Goal: Task Accomplishment & Management: Complete application form

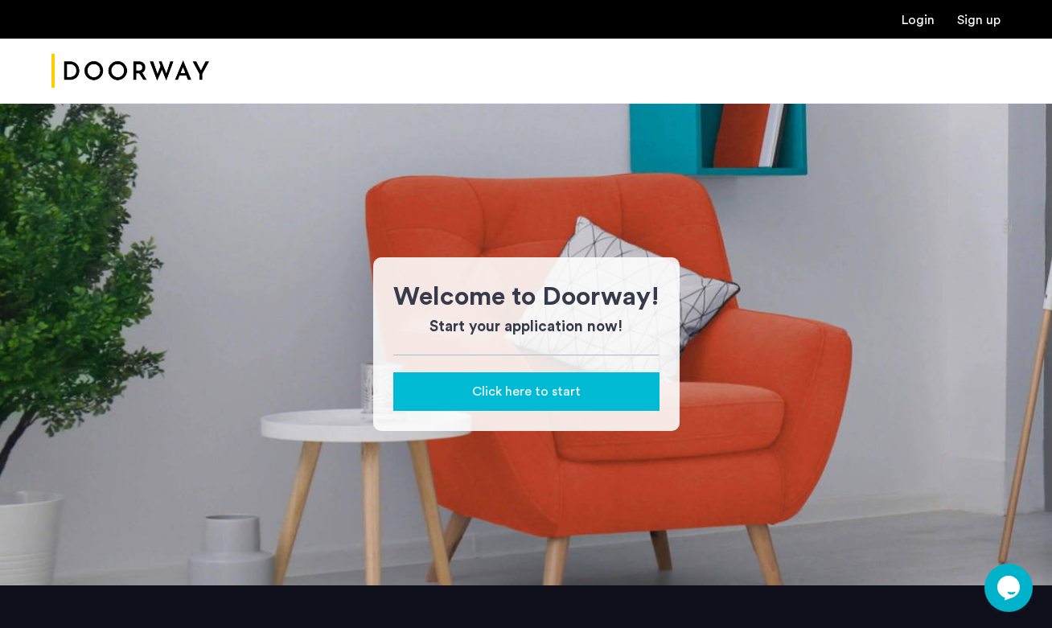
click at [528, 396] on span "Click here to start" at bounding box center [526, 391] width 109 height 19
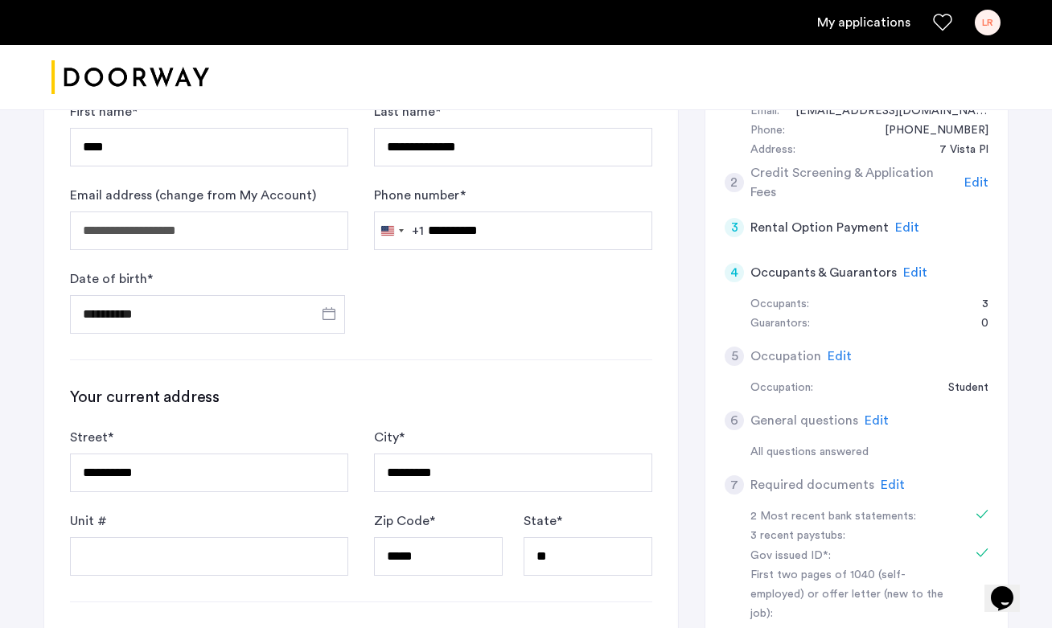
scroll to position [897, 0]
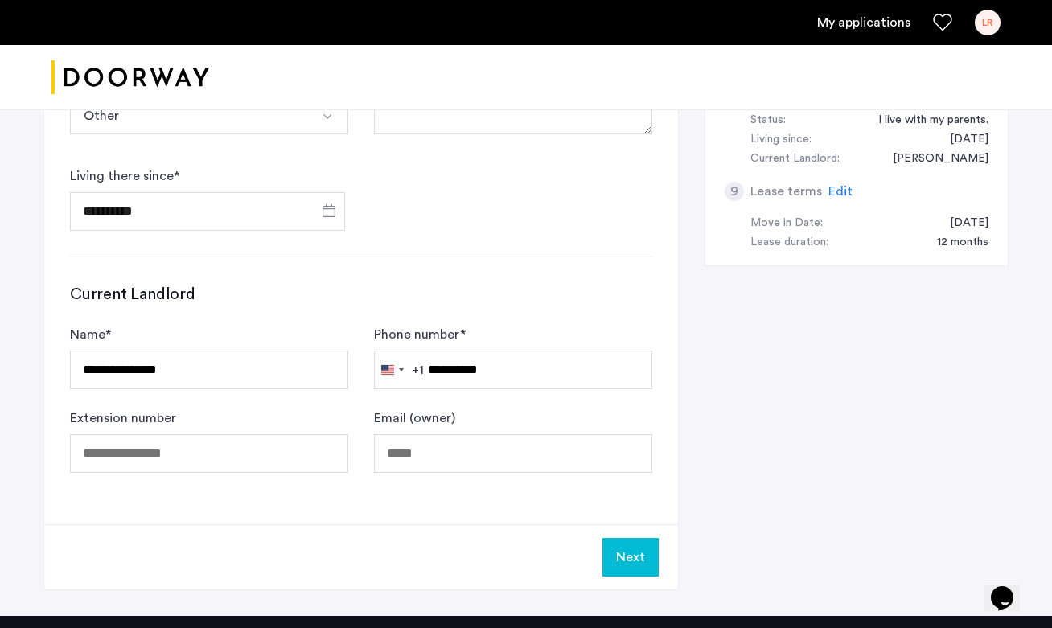
click at [612, 551] on button "Next" at bounding box center [630, 557] width 56 height 39
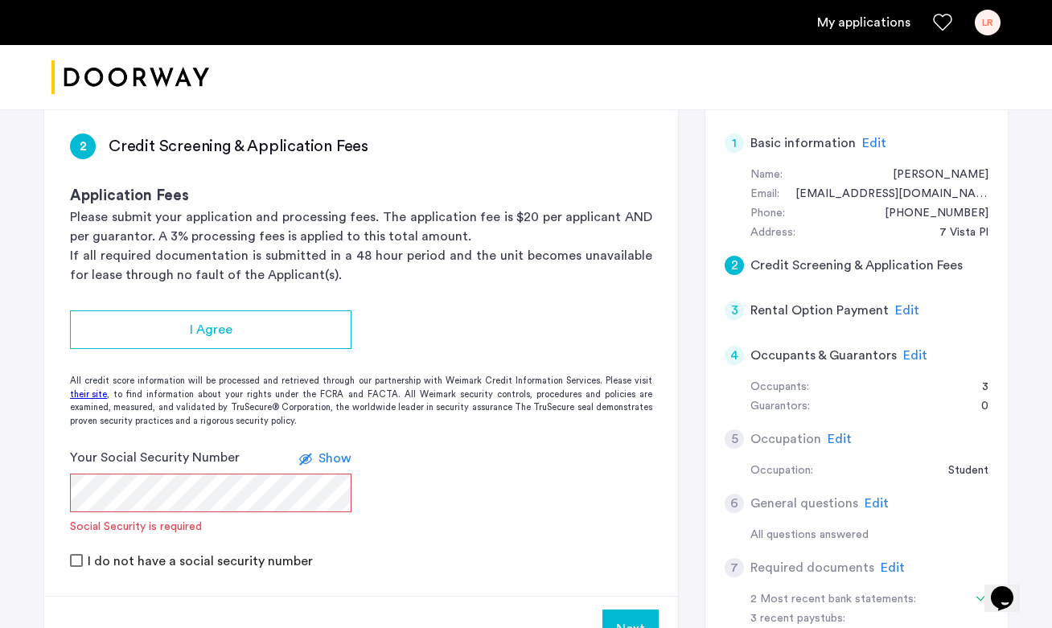
scroll to position [258, 0]
click at [903, 354] on span "Edit" at bounding box center [915, 353] width 24 height 13
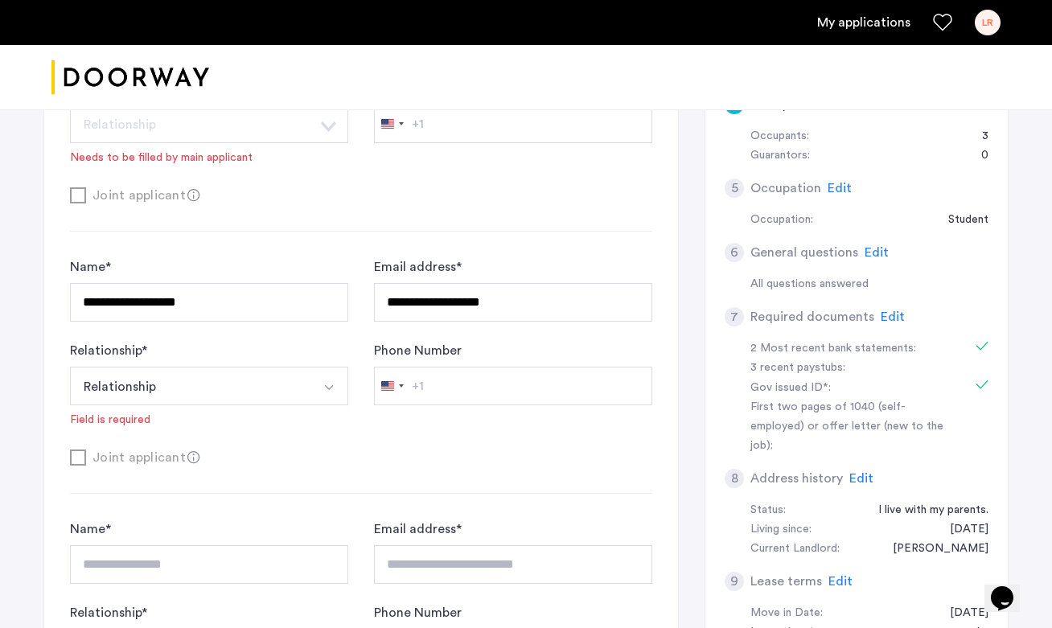
scroll to position [507, 0]
click at [298, 381] on button "Relationship" at bounding box center [190, 386] width 240 height 39
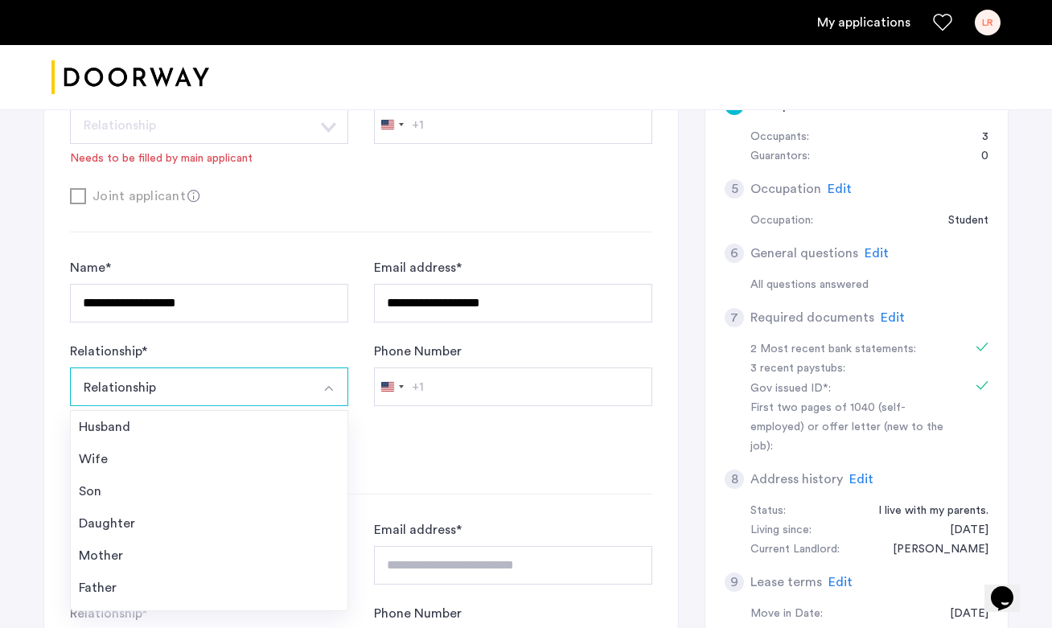
click at [298, 381] on button "Relationship" at bounding box center [190, 386] width 240 height 39
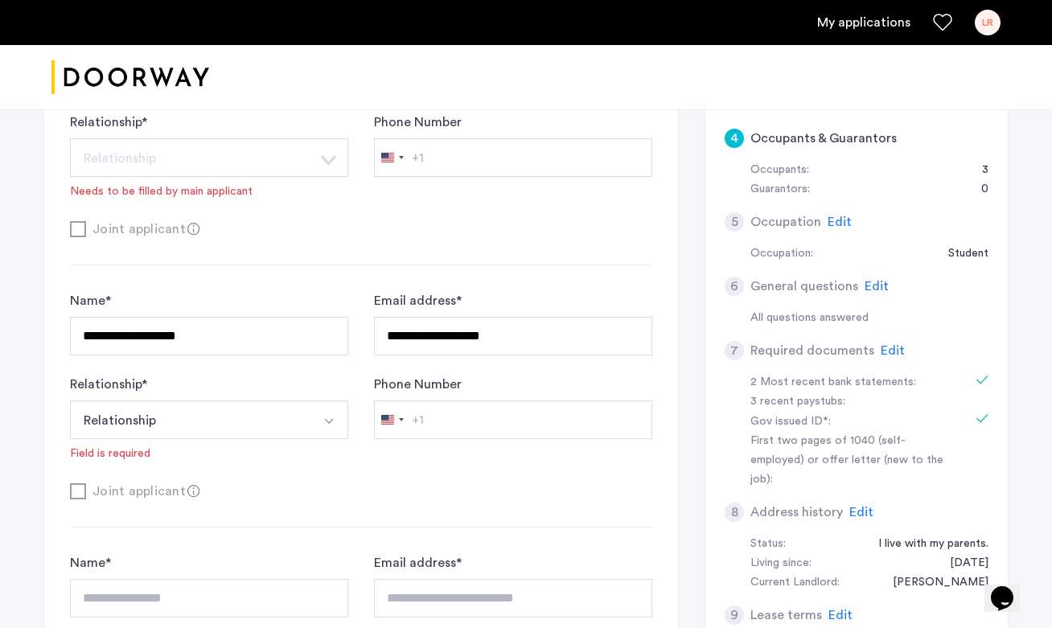
scroll to position [469, 0]
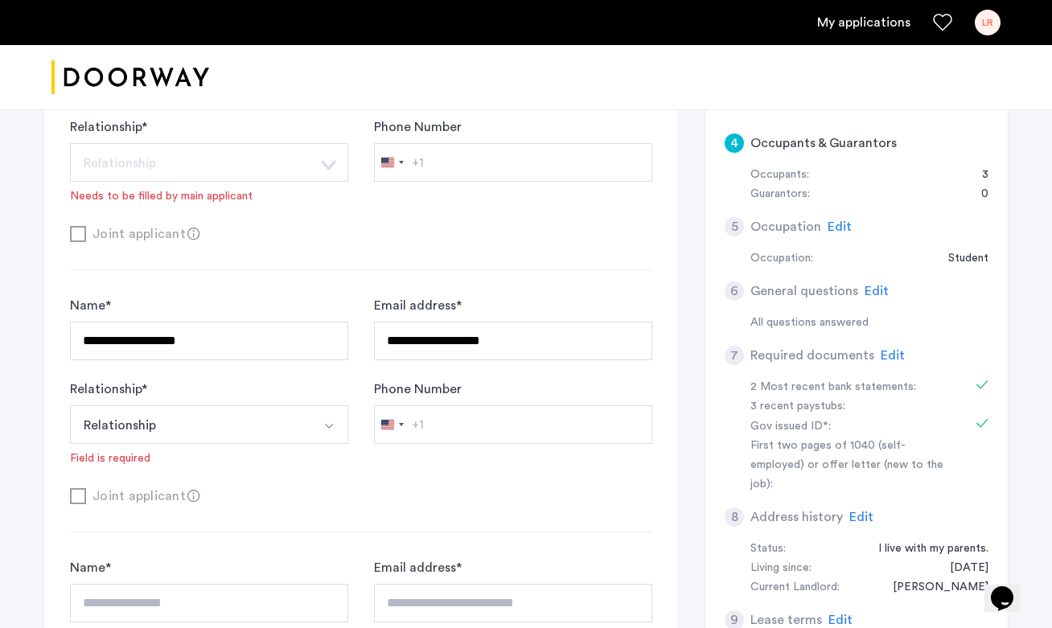
click at [297, 437] on button "Relationship" at bounding box center [190, 424] width 240 height 39
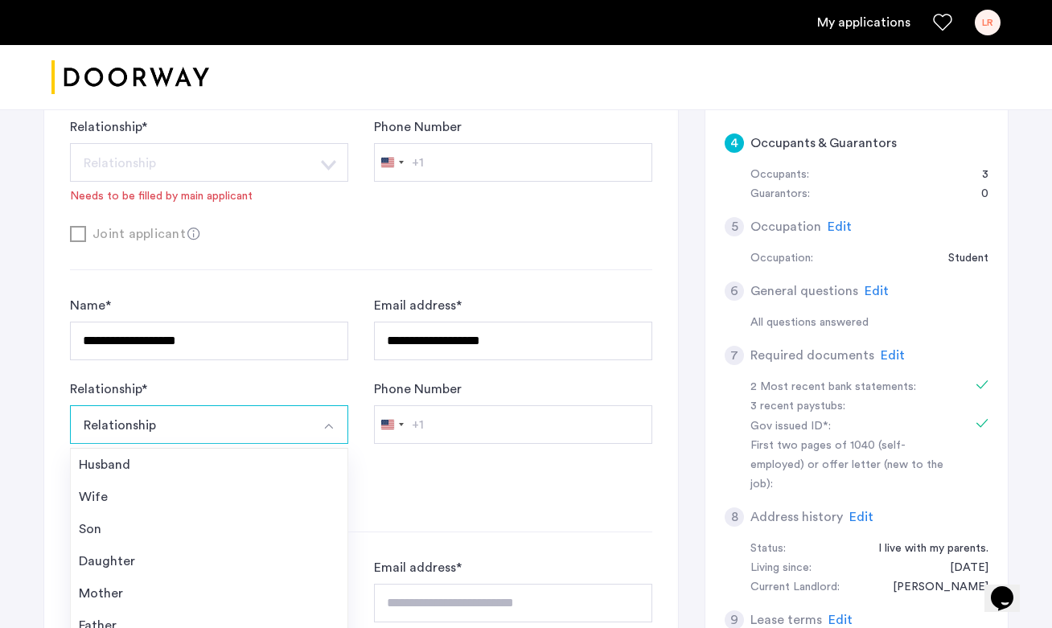
click at [297, 439] on button "Relationship" at bounding box center [190, 424] width 240 height 39
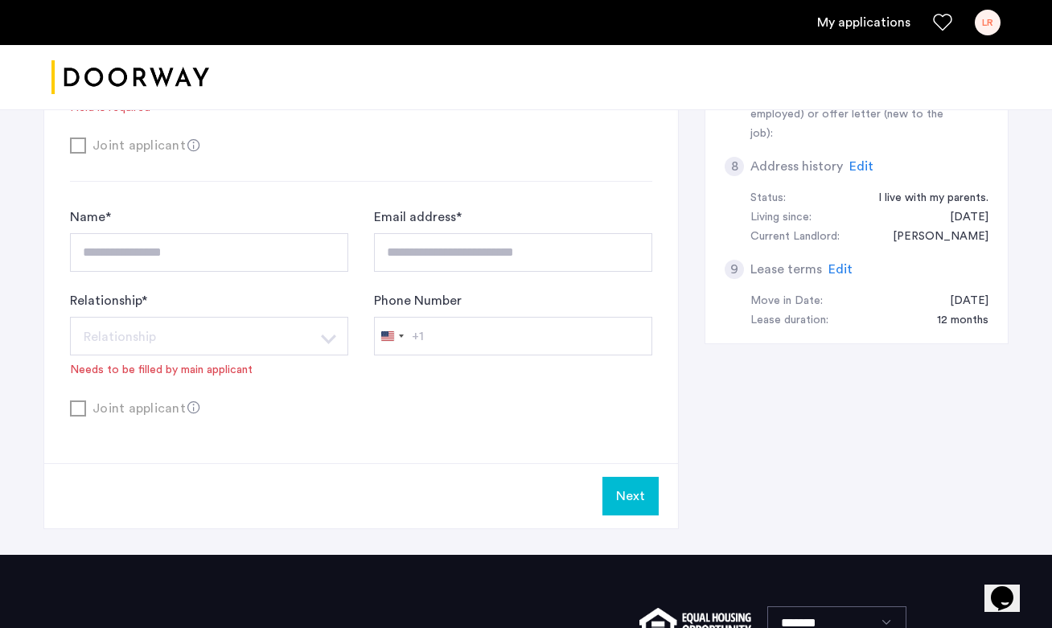
scroll to position [440, 0]
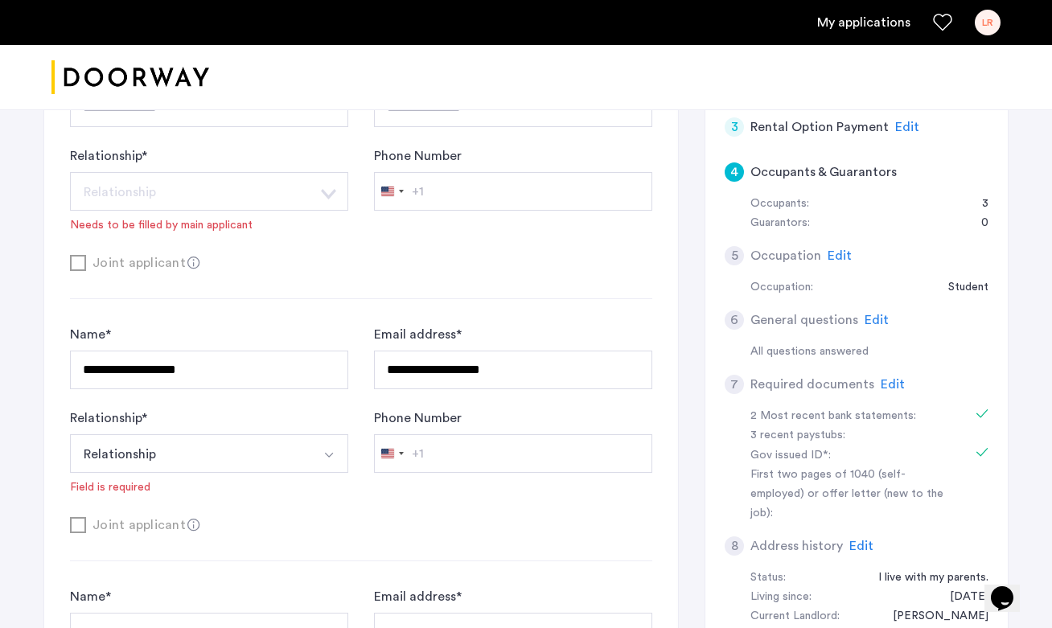
click at [312, 447] on button "Select option" at bounding box center [329, 453] width 39 height 39
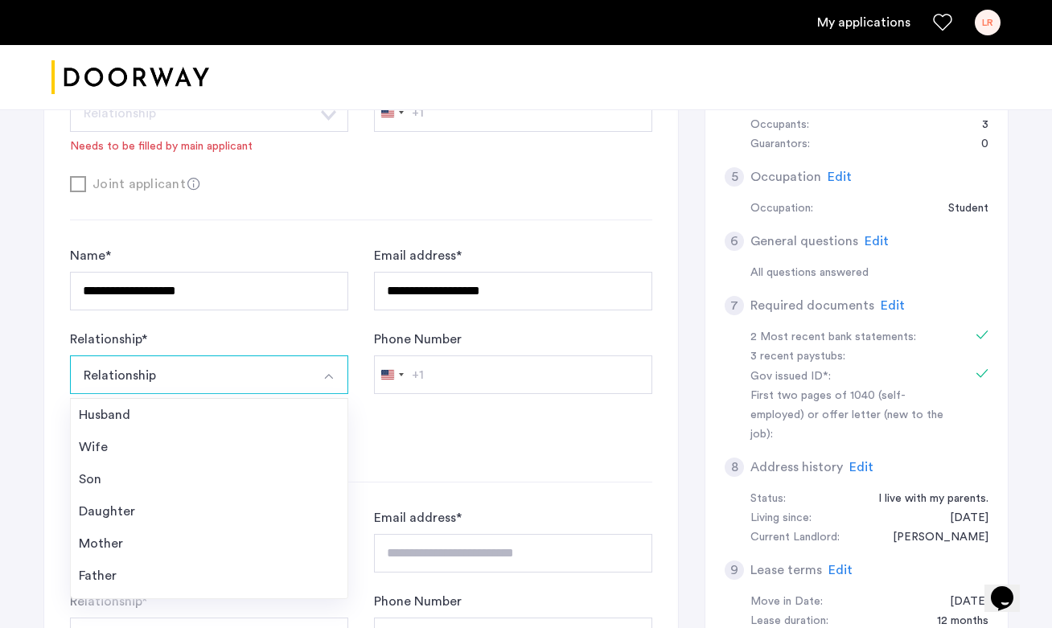
scroll to position [540, 0]
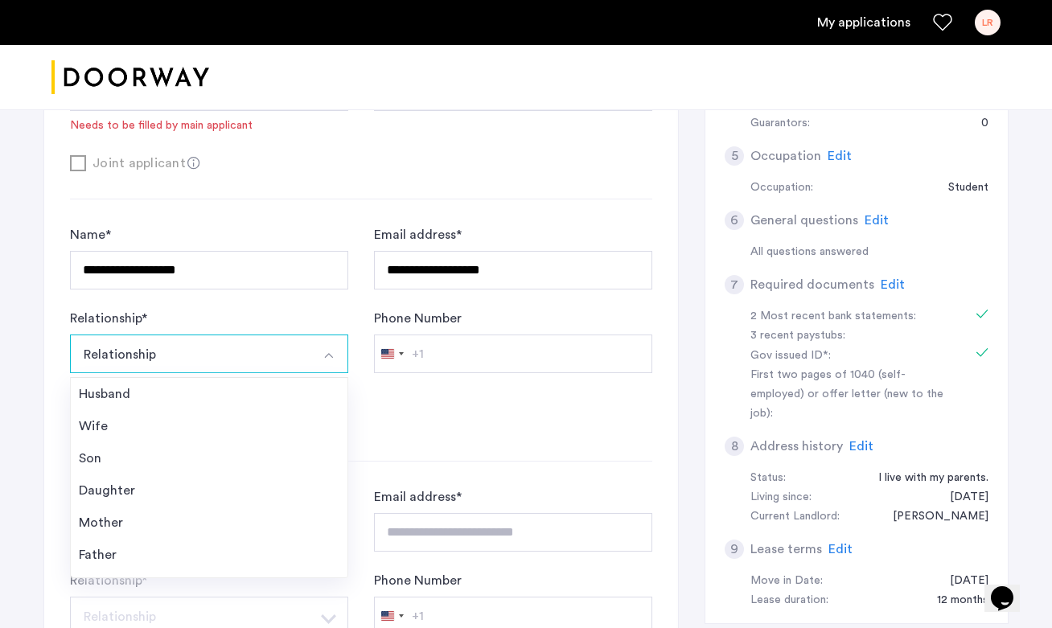
click at [266, 356] on button "Relationship" at bounding box center [190, 354] width 240 height 39
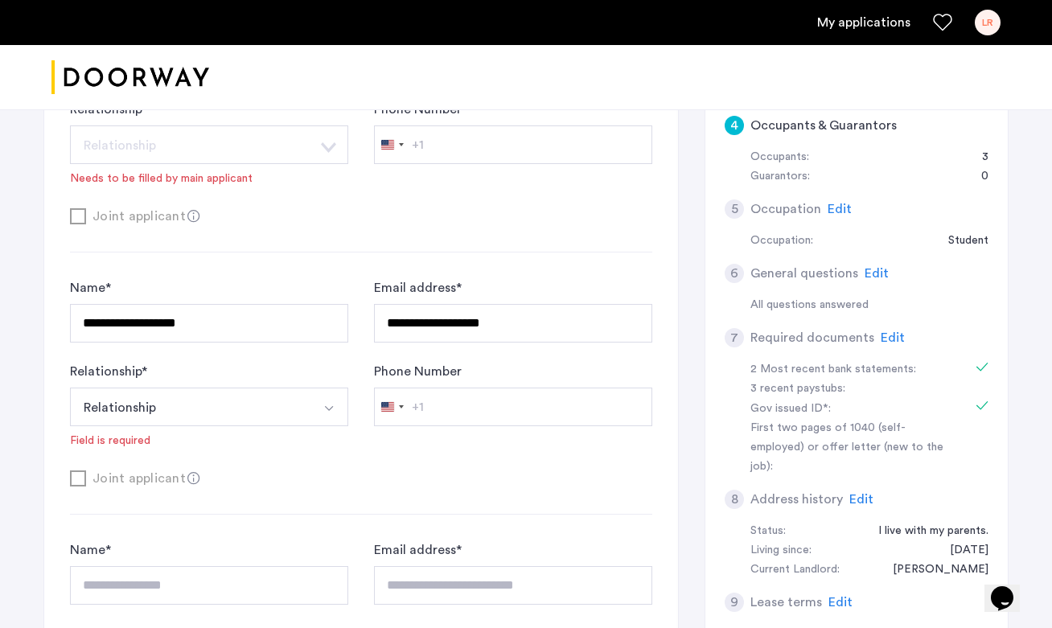
scroll to position [477, 0]
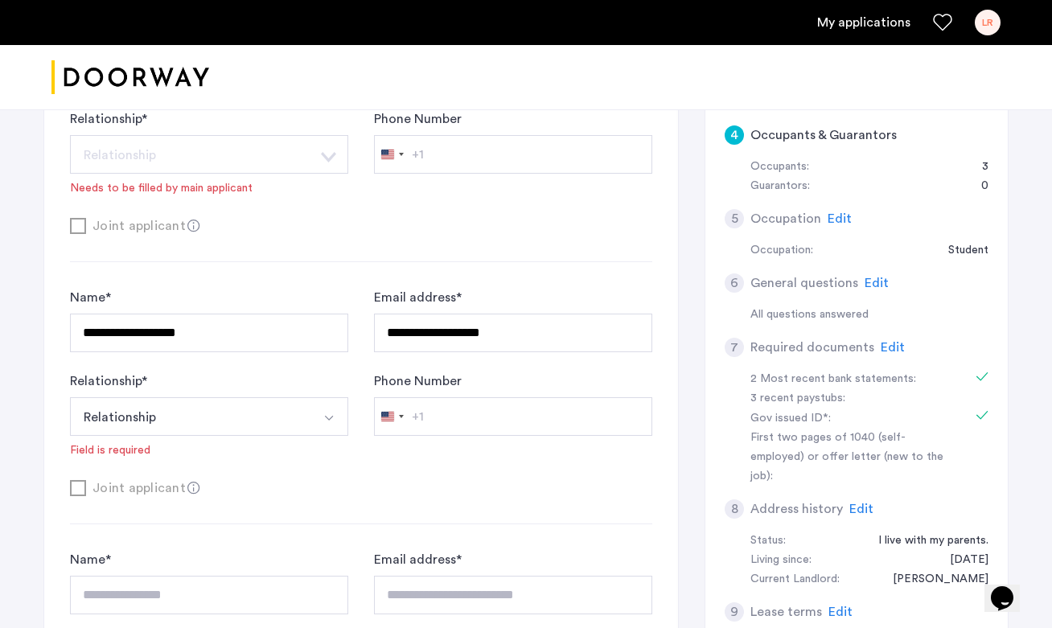
click at [892, 356] on div "7 Required documents Edit" at bounding box center [857, 347] width 264 height 45
click at [892, 351] on span "Edit" at bounding box center [893, 347] width 24 height 13
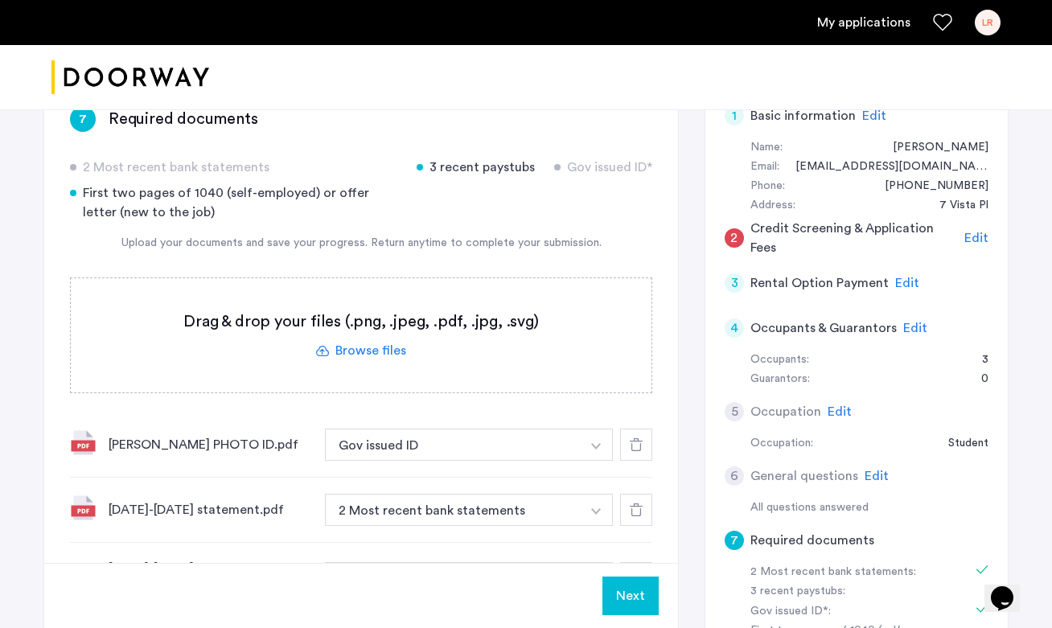
scroll to position [282, 0]
click at [105, 448] on div "[PERSON_NAME] PHOTO ID.pdf Gov issued ID + 3 recent paystubs First two pages of…" at bounding box center [361, 446] width 582 height 65
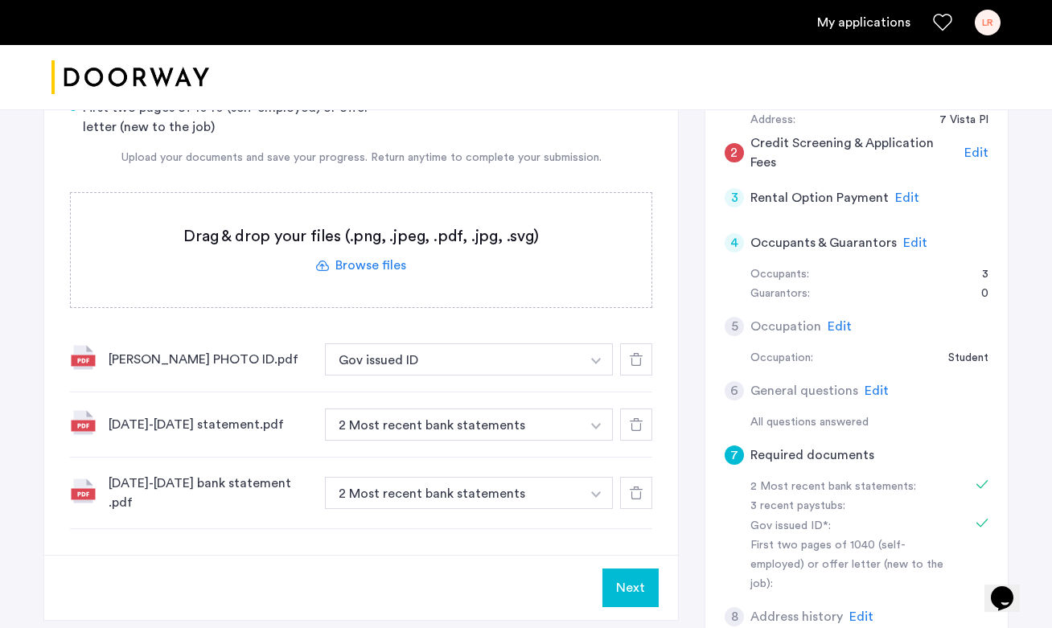
scroll to position [376, 0]
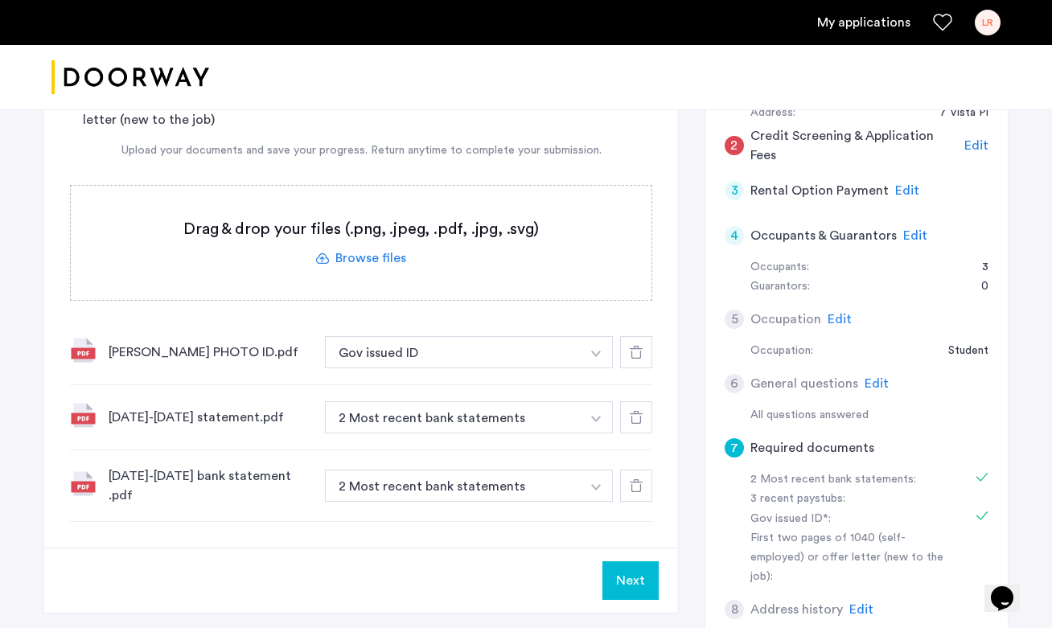
click at [636, 420] on use at bounding box center [636, 417] width 13 height 13
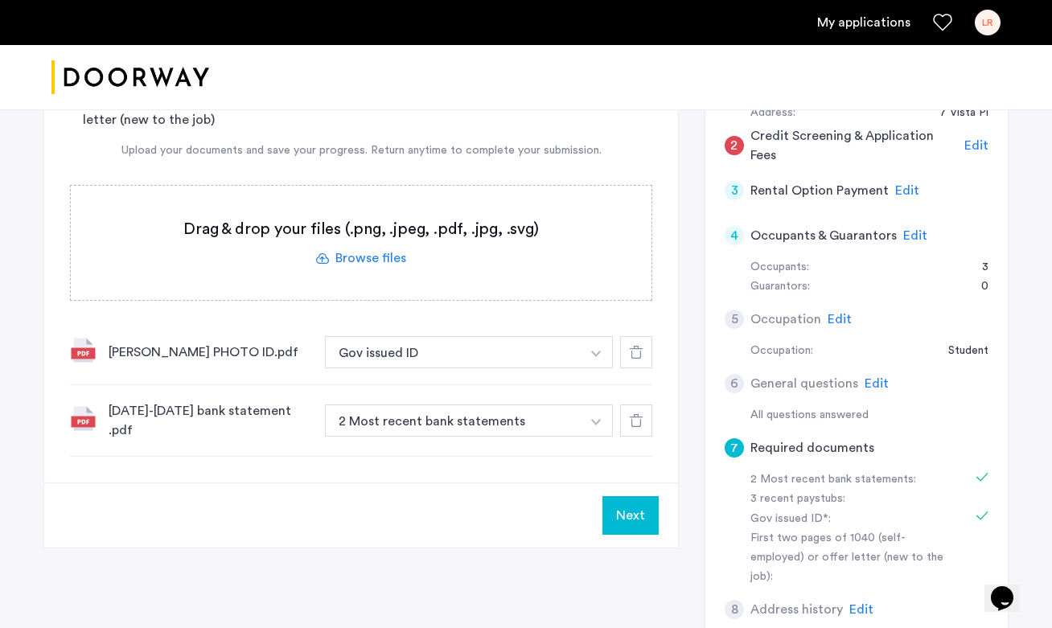
click at [635, 422] on use at bounding box center [636, 420] width 13 height 13
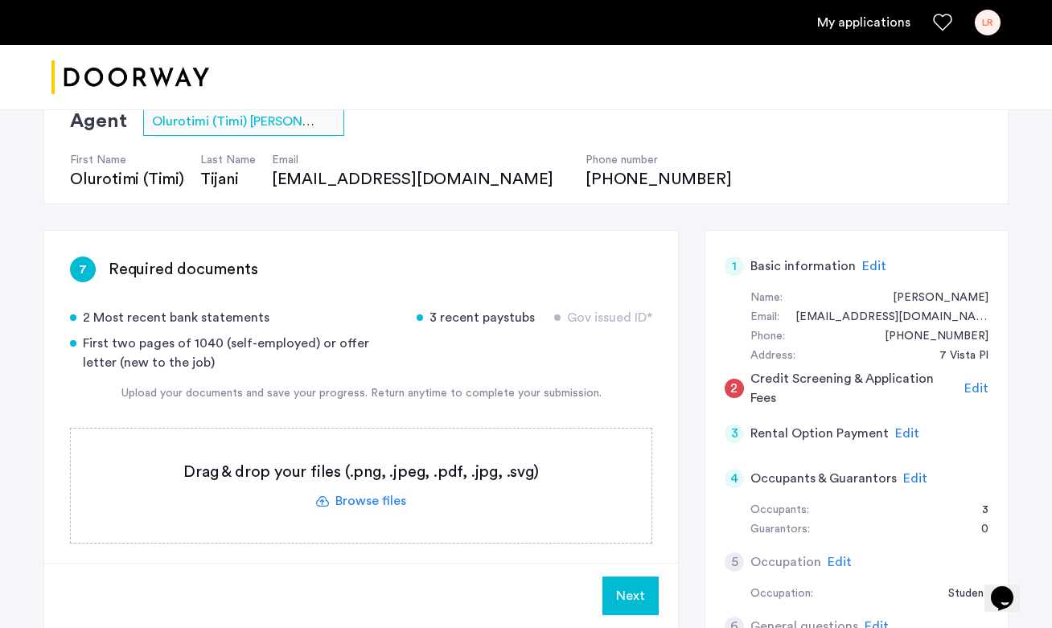
scroll to position [125, 0]
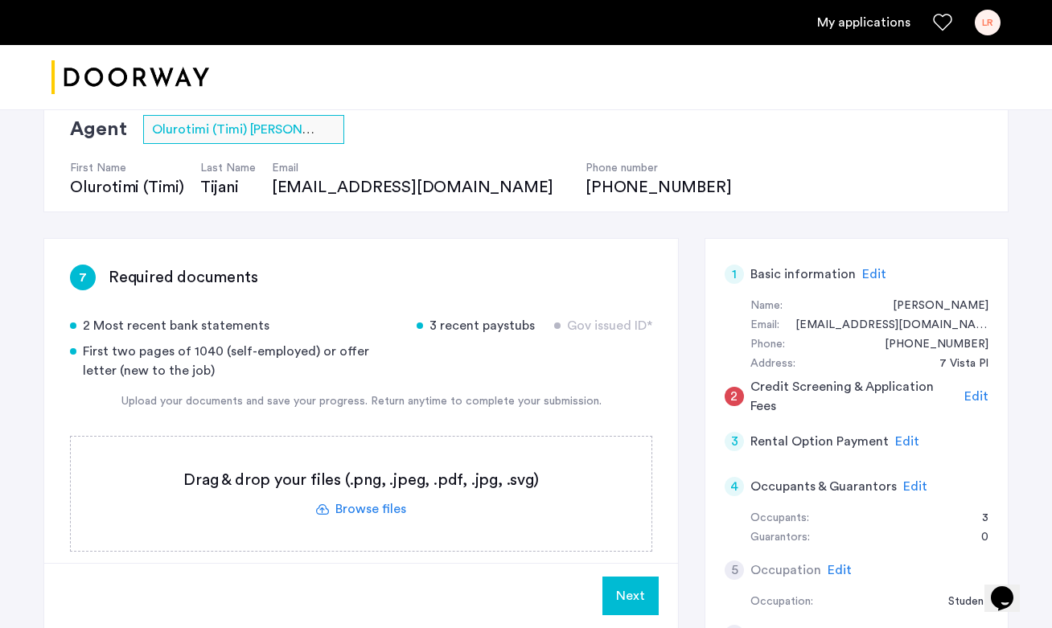
click at [968, 394] on span "Edit" at bounding box center [976, 396] width 24 height 13
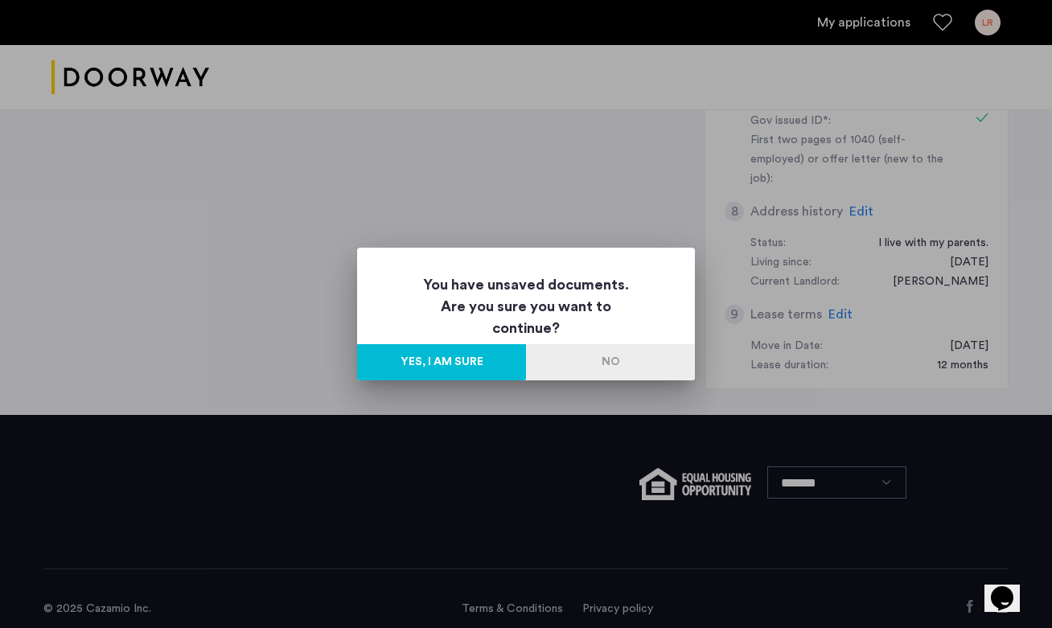
click at [483, 355] on button "Yes, I am sure" at bounding box center [441, 362] width 169 height 36
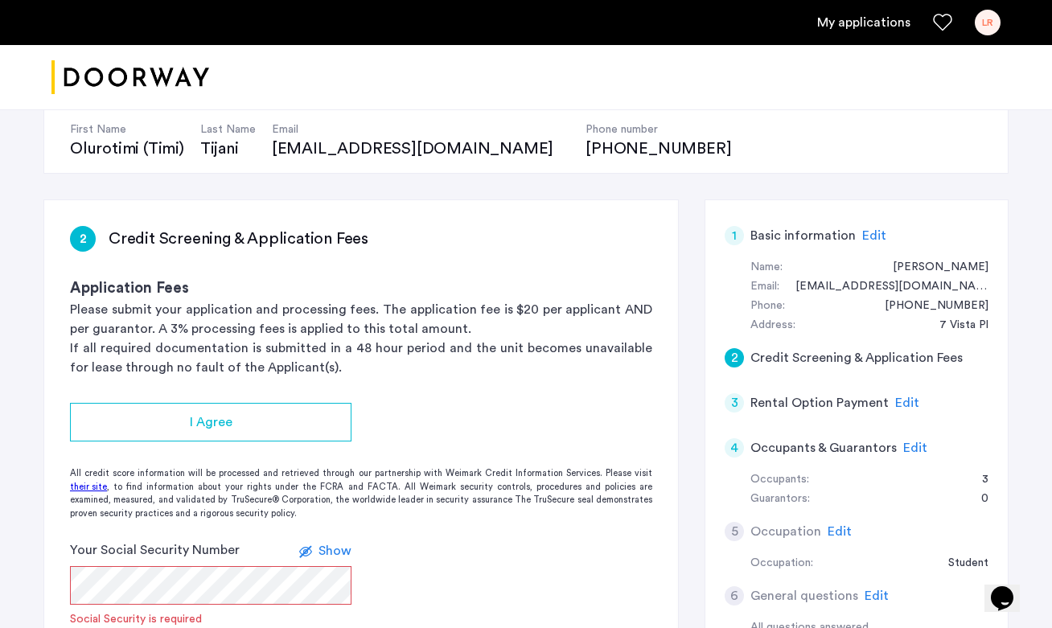
scroll to position [169, 0]
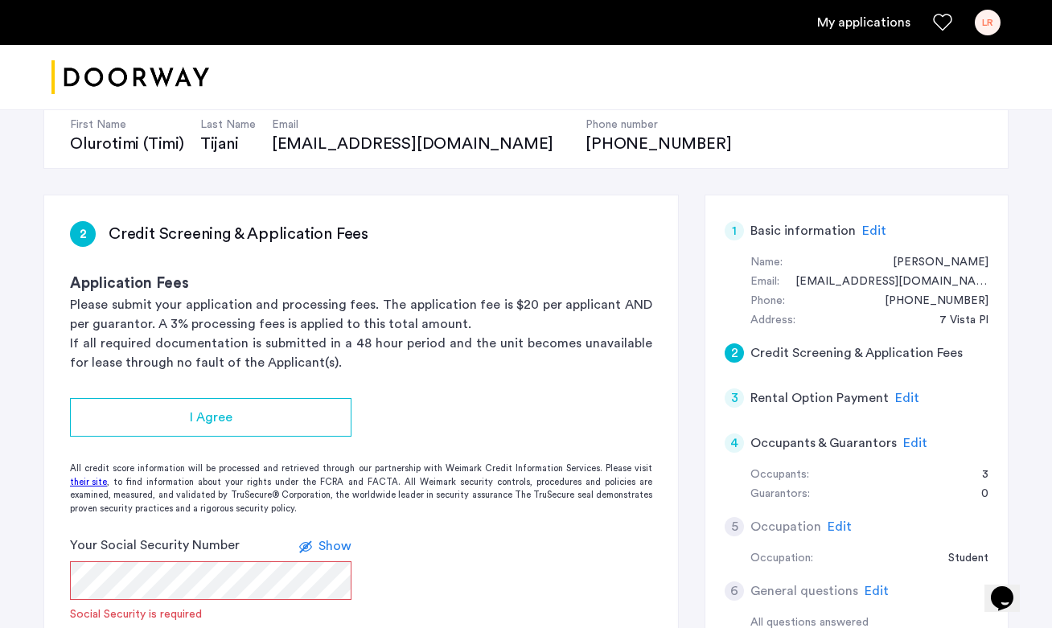
click at [907, 444] on span "Edit" at bounding box center [915, 443] width 24 height 13
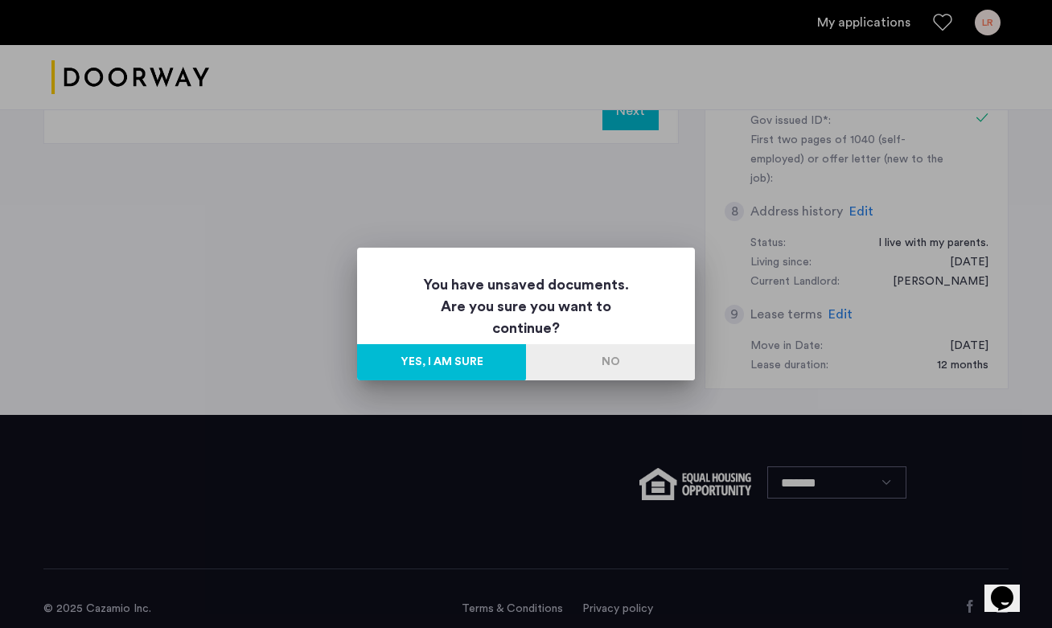
click at [390, 356] on button "Yes, I am sure" at bounding box center [441, 362] width 169 height 36
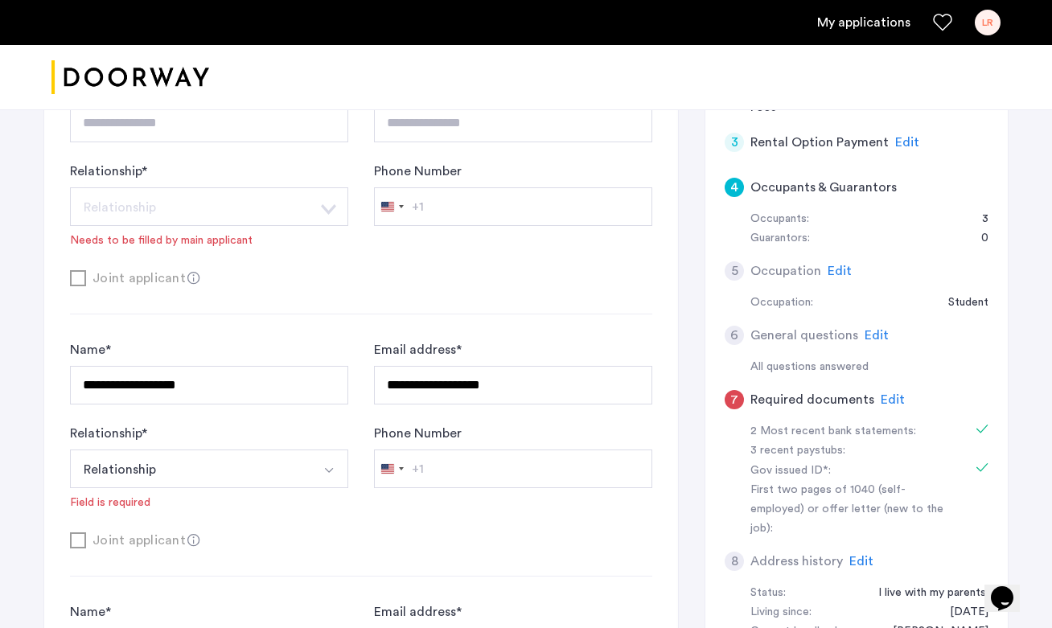
scroll to position [423, 0]
click at [881, 331] on span "Edit" at bounding box center [876, 337] width 24 height 13
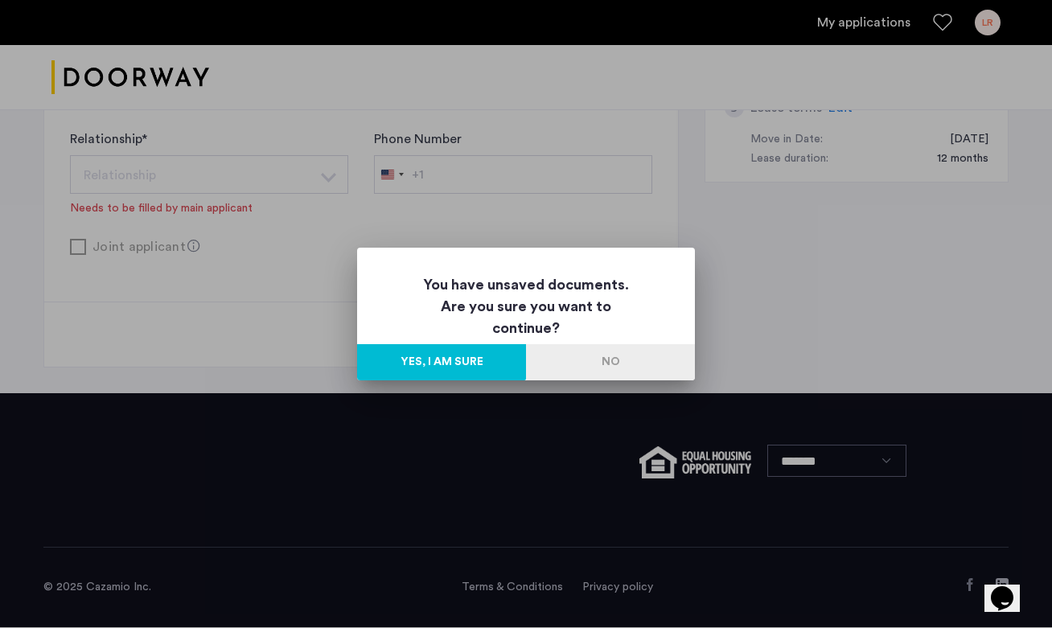
scroll to position [0, 0]
click at [476, 361] on button "Yes, I am sure" at bounding box center [441, 362] width 169 height 36
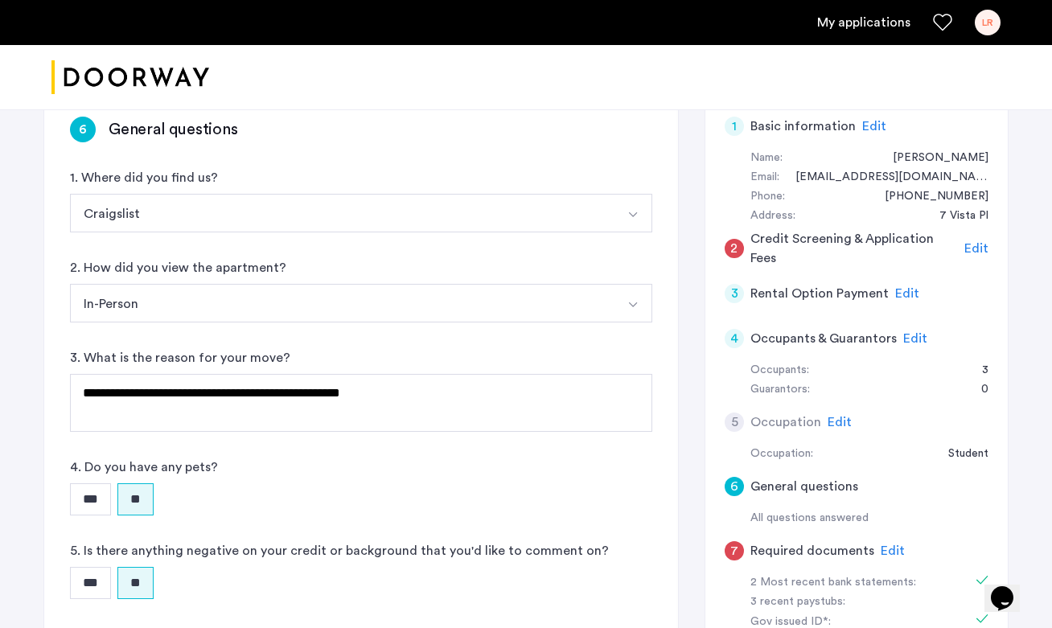
scroll to position [272, 0]
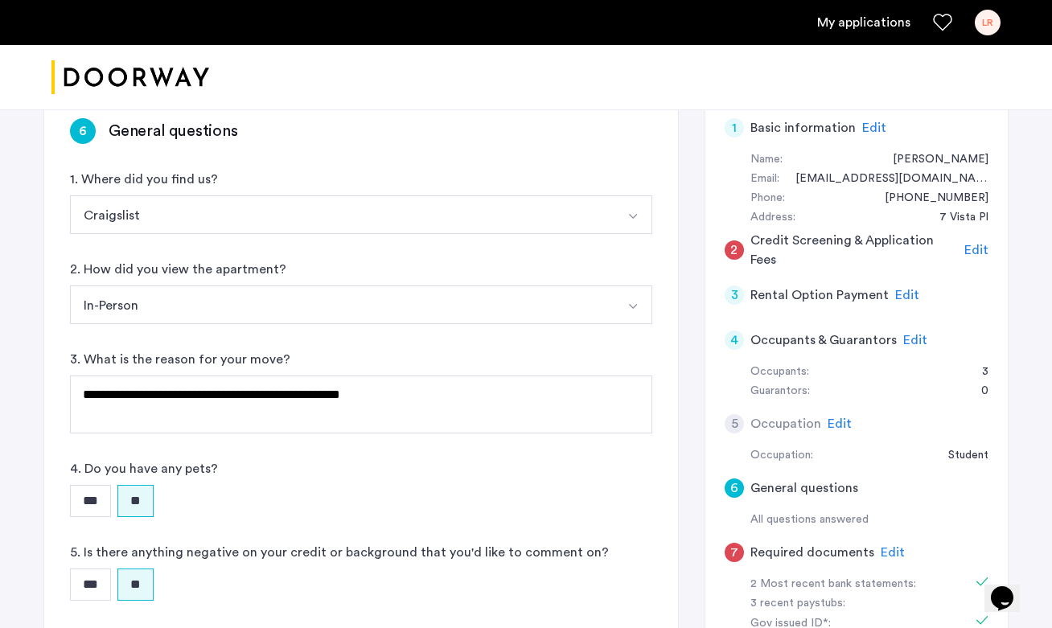
click at [602, 212] on button "Craigslist" at bounding box center [342, 214] width 544 height 39
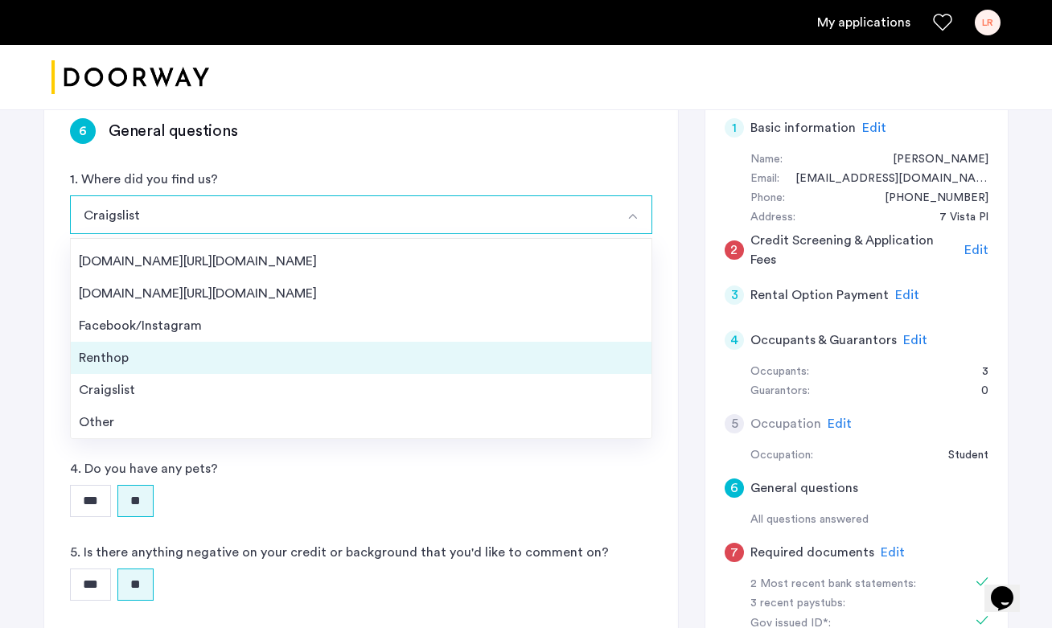
scroll to position [0, 0]
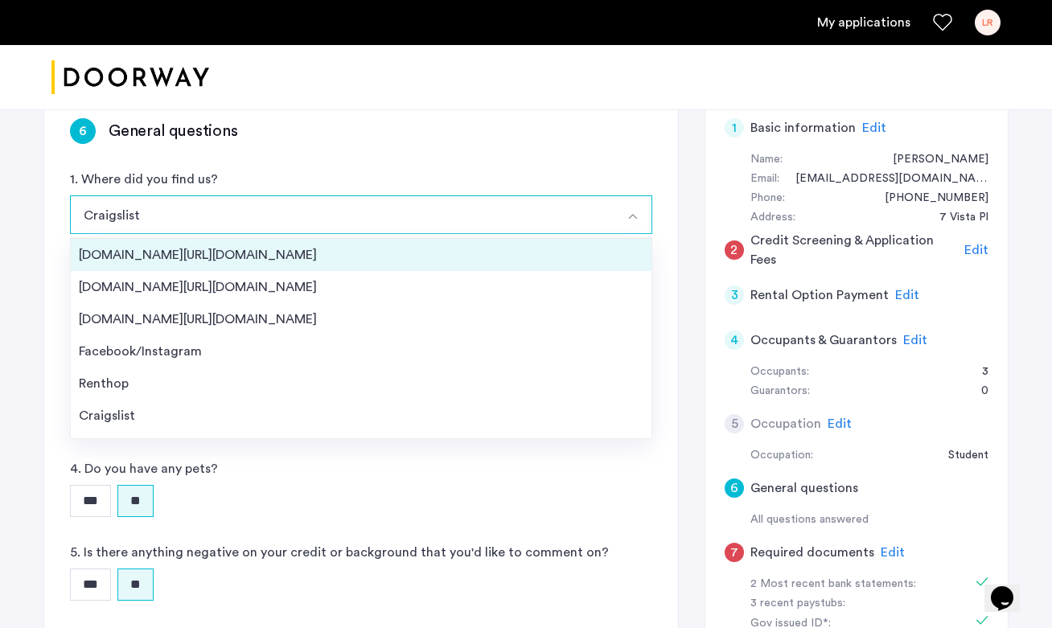
click at [487, 246] on div "[DOMAIN_NAME][URL][DOMAIN_NAME]" at bounding box center [361, 254] width 565 height 19
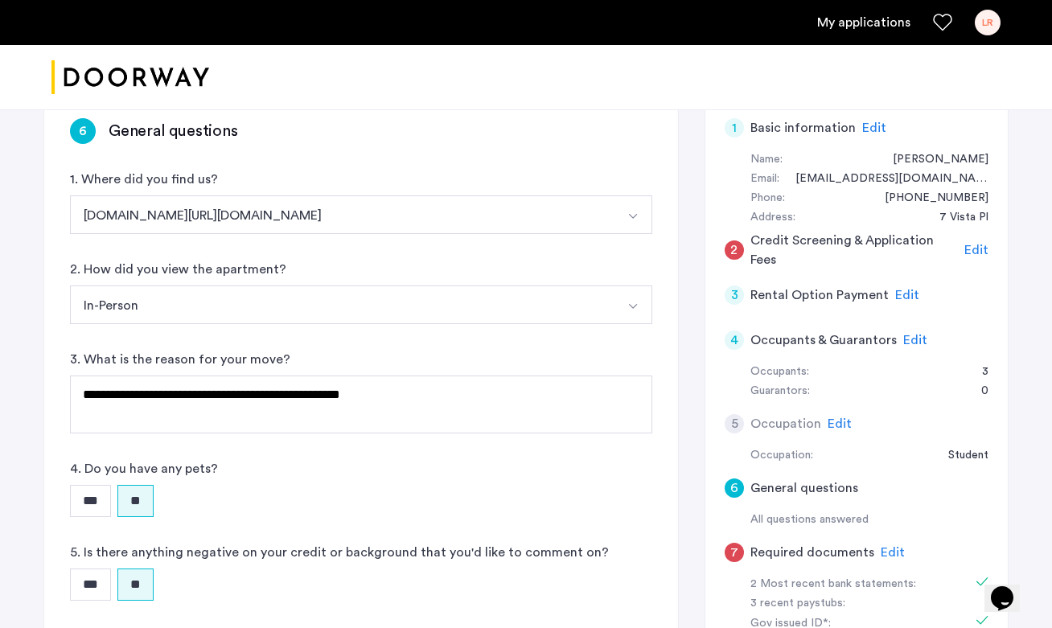
click at [460, 297] on button "In-Person" at bounding box center [342, 304] width 544 height 39
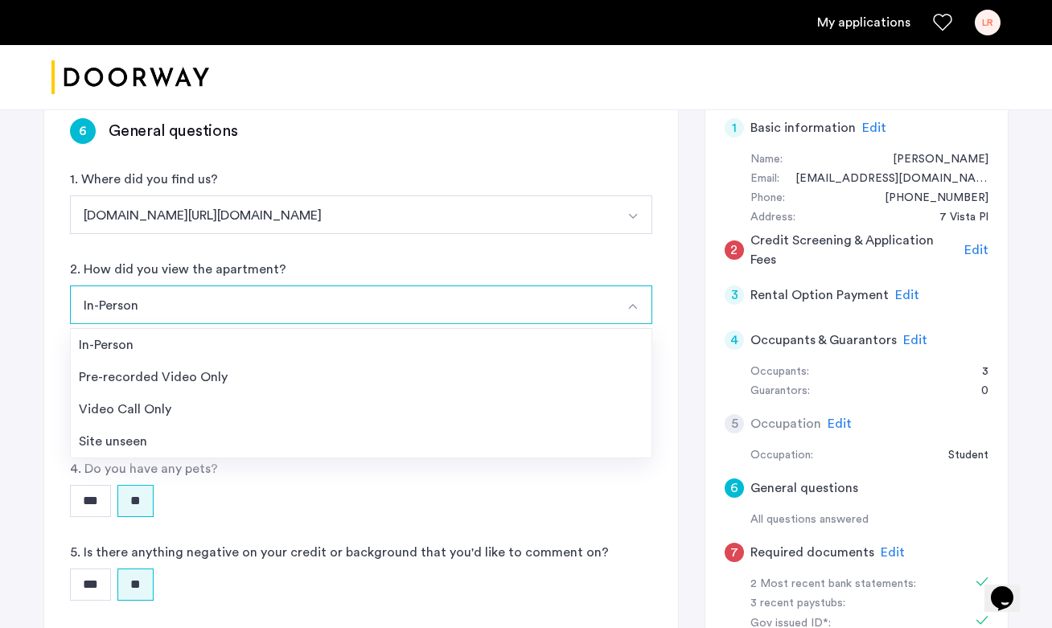
click at [460, 297] on button "In-Person" at bounding box center [342, 304] width 544 height 39
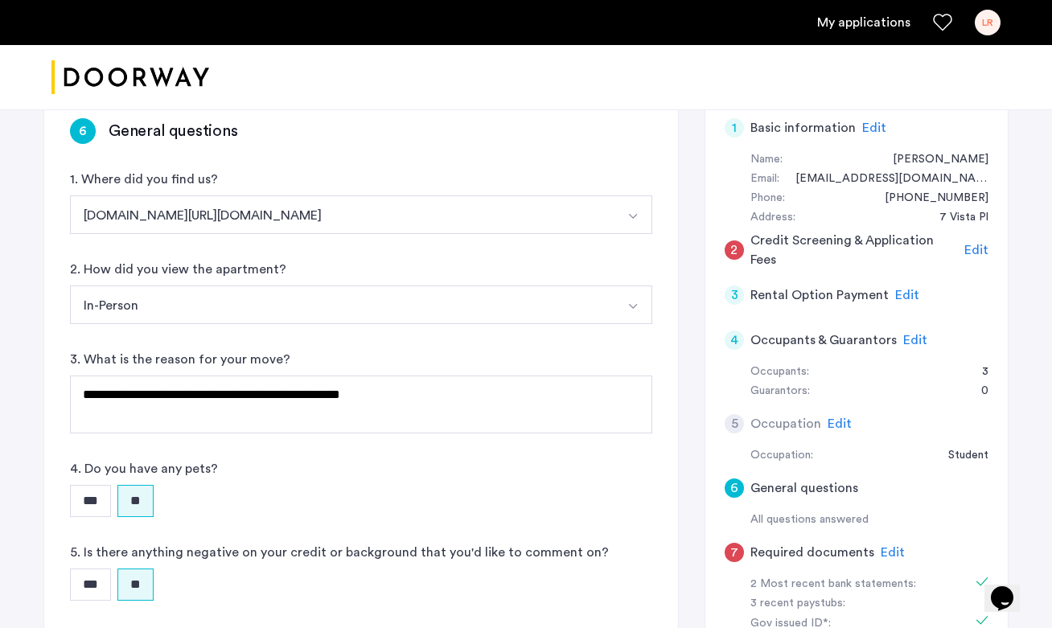
click at [438, 275] on div "2. How did you view the apartment? In-Person In-Person Pre-recorded Video Only …" at bounding box center [361, 292] width 582 height 64
click at [438, 298] on button "In-Person" at bounding box center [342, 304] width 544 height 39
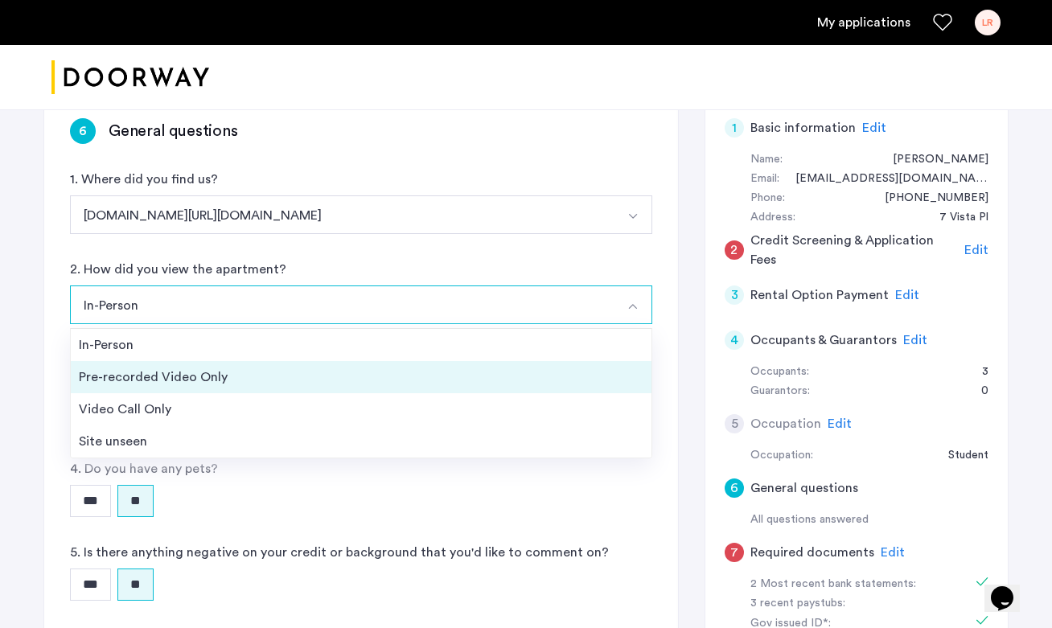
click at [401, 376] on div "Pre-recorded Video Only" at bounding box center [361, 376] width 565 height 19
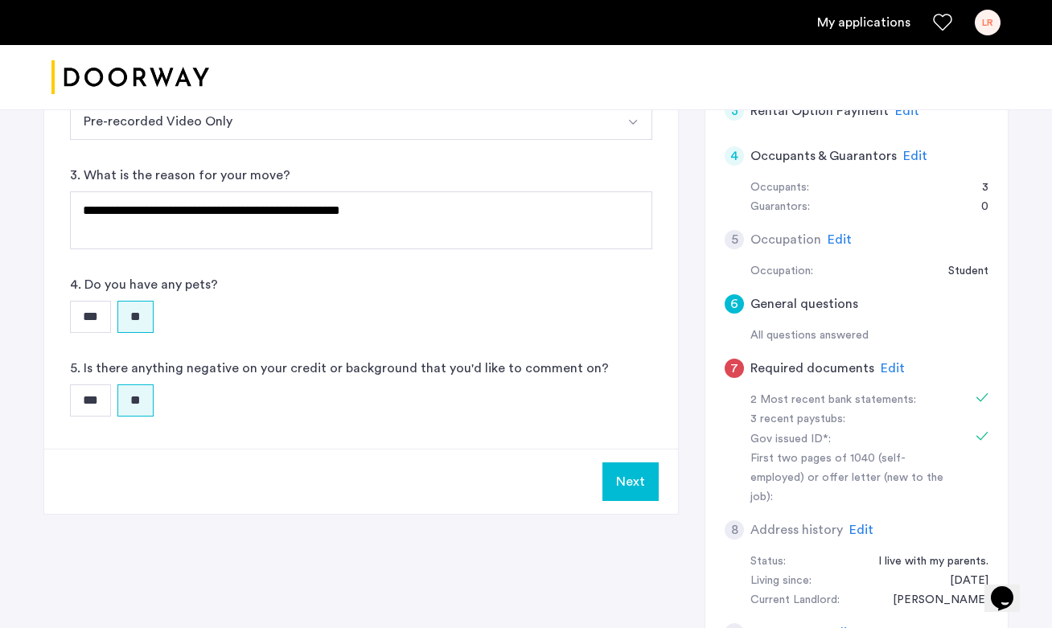
scroll to position [462, 0]
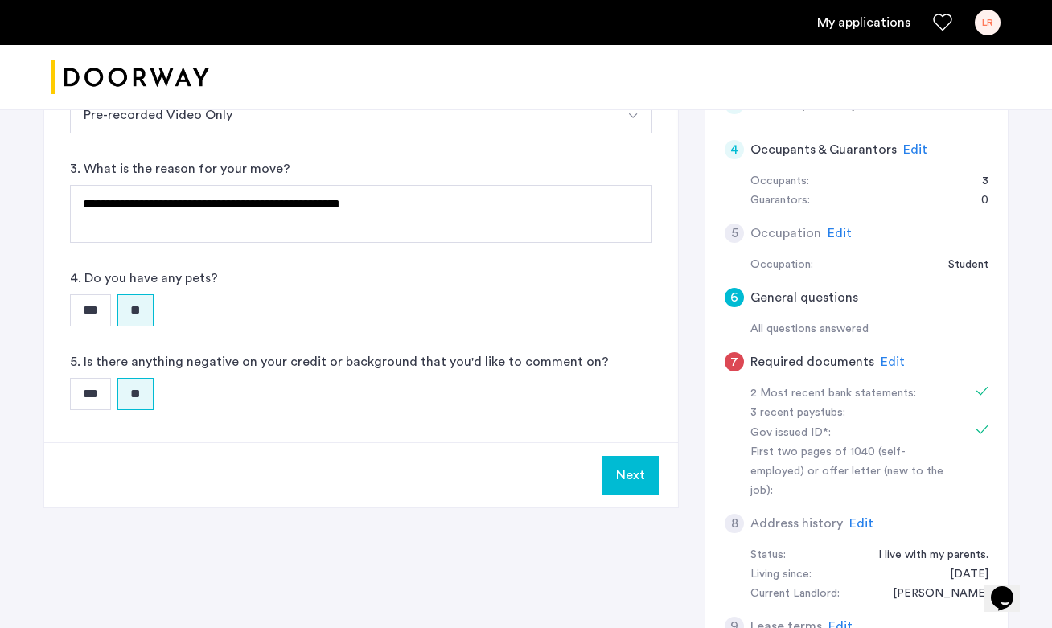
click at [884, 361] on span "Edit" at bounding box center [893, 361] width 24 height 13
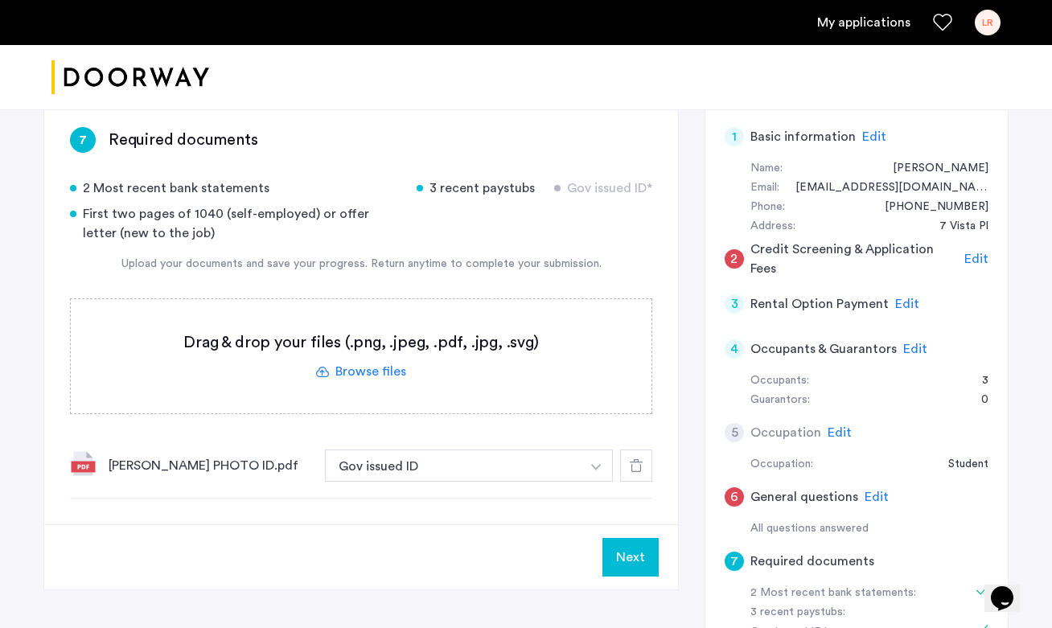
scroll to position [262, 0]
click at [208, 472] on div "[PERSON_NAME] PHOTO ID.pdf" at bounding box center [210, 466] width 203 height 19
click at [97, 467] on div "[PERSON_NAME] PHOTO ID.pdf Gov issued ID + 2 Most recent bank statements 3 rece…" at bounding box center [361, 466] width 582 height 65
click at [86, 467] on img at bounding box center [83, 464] width 26 height 26
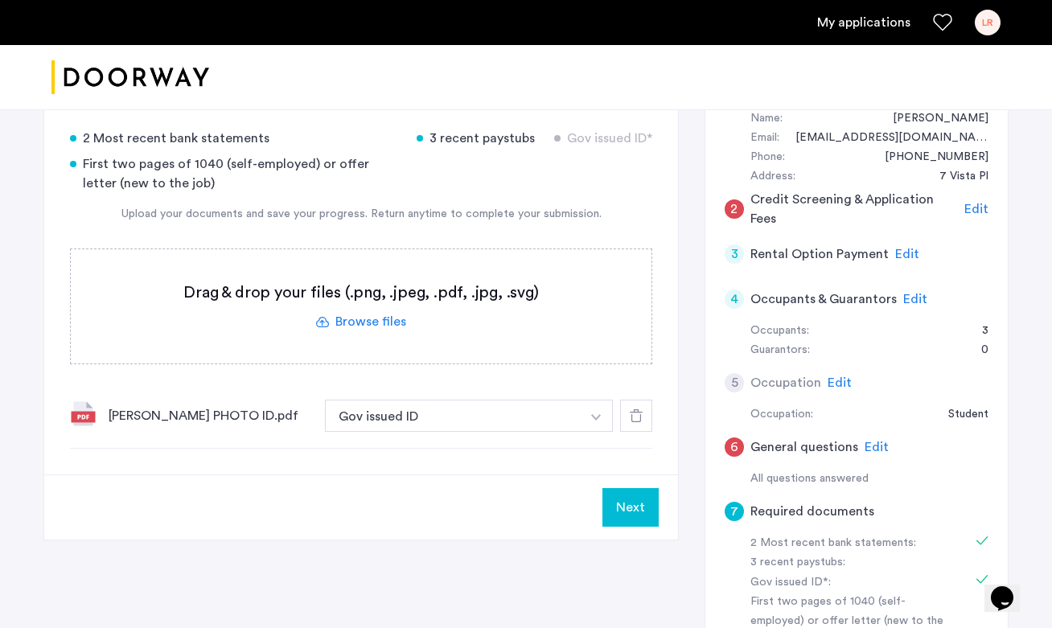
scroll to position [405, 0]
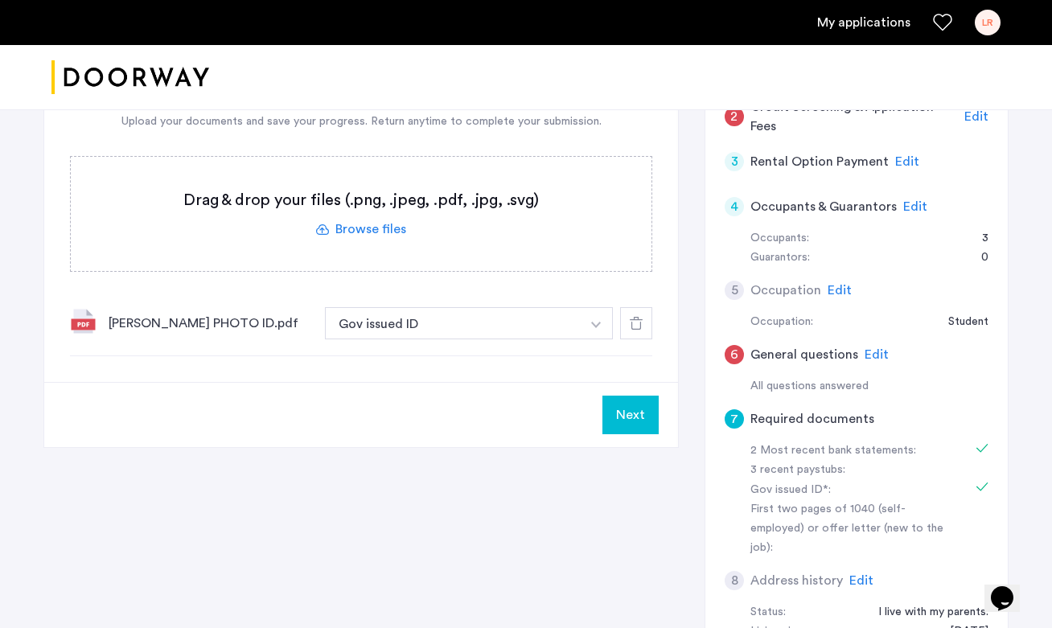
click at [875, 351] on span "Edit" at bounding box center [876, 354] width 24 height 13
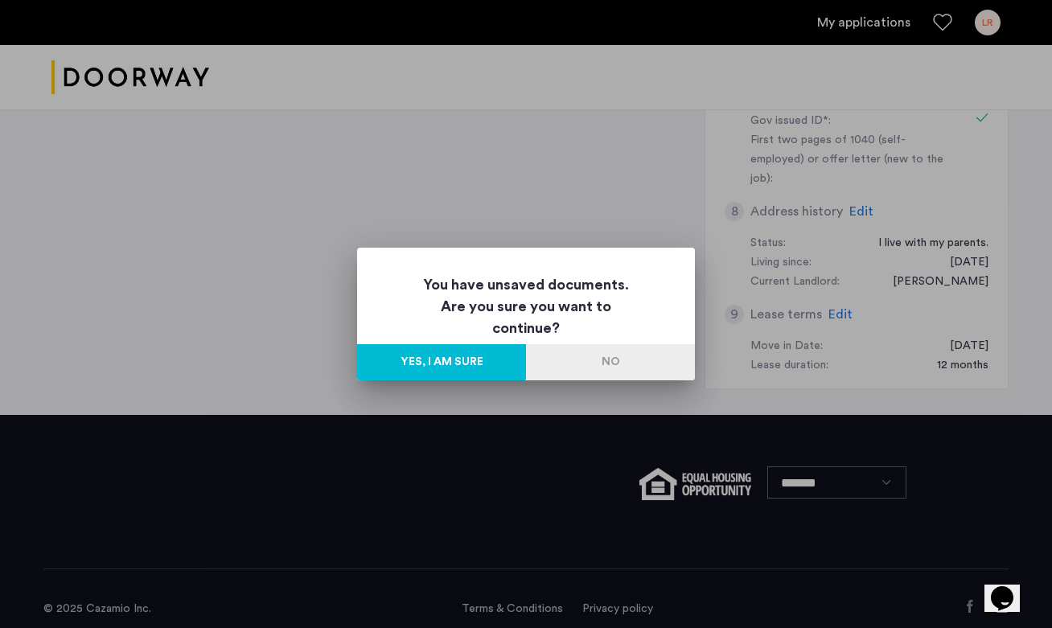
scroll to position [0, 0]
click at [494, 372] on button "Yes, I am sure" at bounding box center [441, 362] width 169 height 36
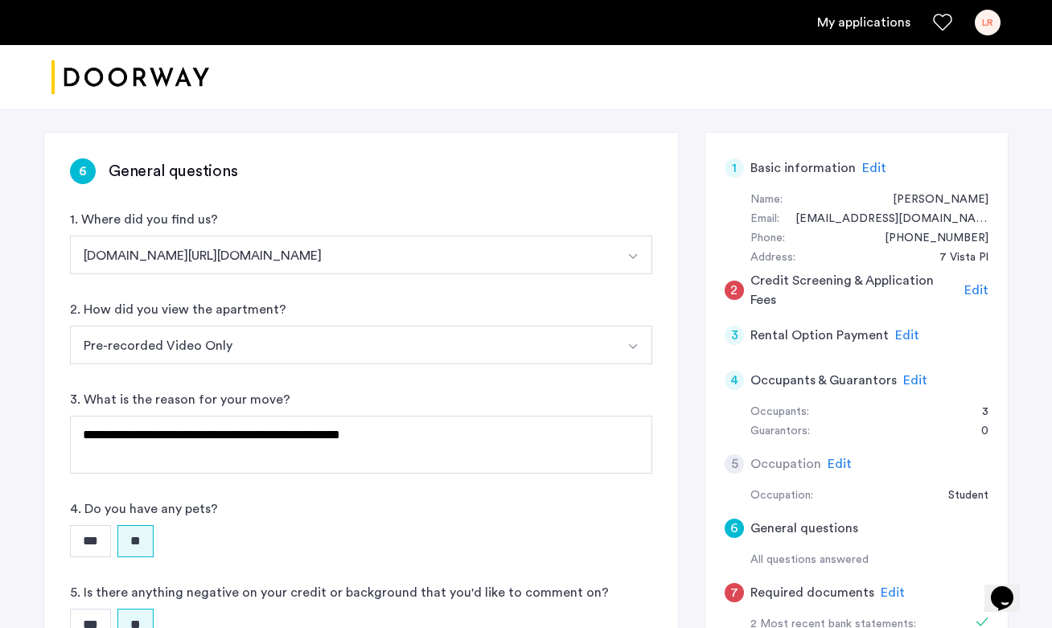
scroll to position [217, 0]
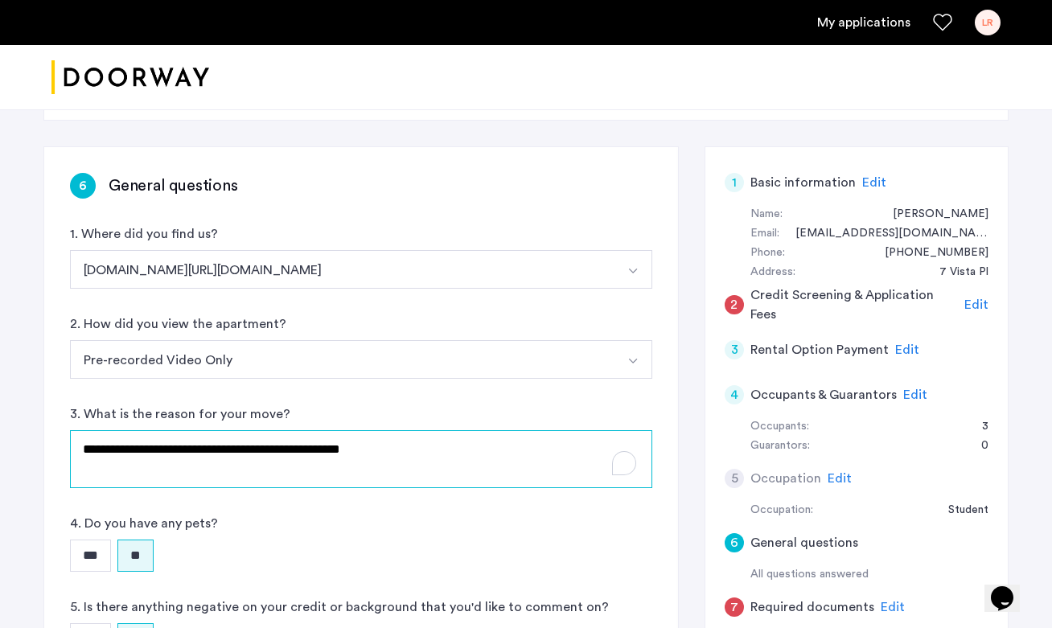
drag, startPoint x: 318, startPoint y: 460, endPoint x: 42, endPoint y: 460, distance: 276.6
click at [42, 460] on div "**********" at bounding box center [525, 432] width 1013 height 1080
drag, startPoint x: 393, startPoint y: 445, endPoint x: 27, endPoint y: 441, distance: 365.9
click at [27, 441] on div "**********" at bounding box center [525, 432] width 1013 height 1080
type textarea "*"
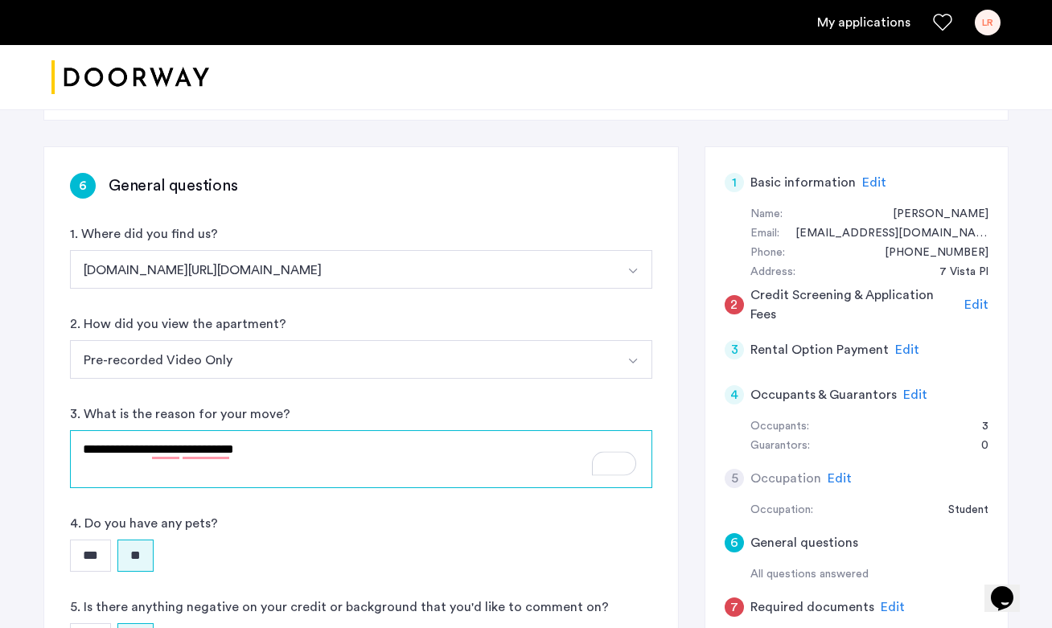
type textarea "**********"
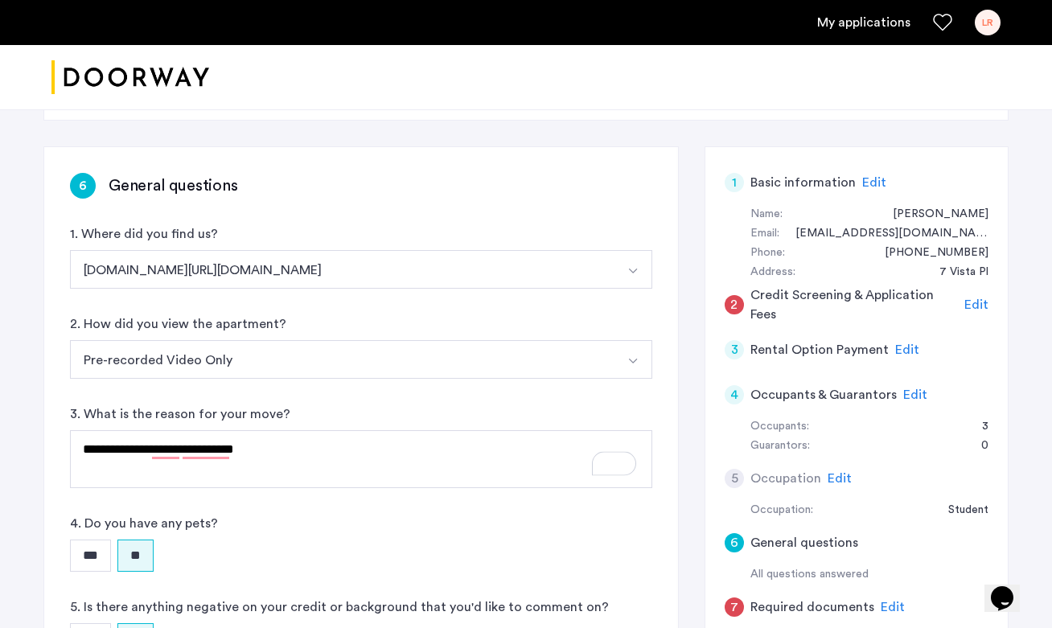
click at [905, 343] on span "Edit" at bounding box center [907, 349] width 24 height 13
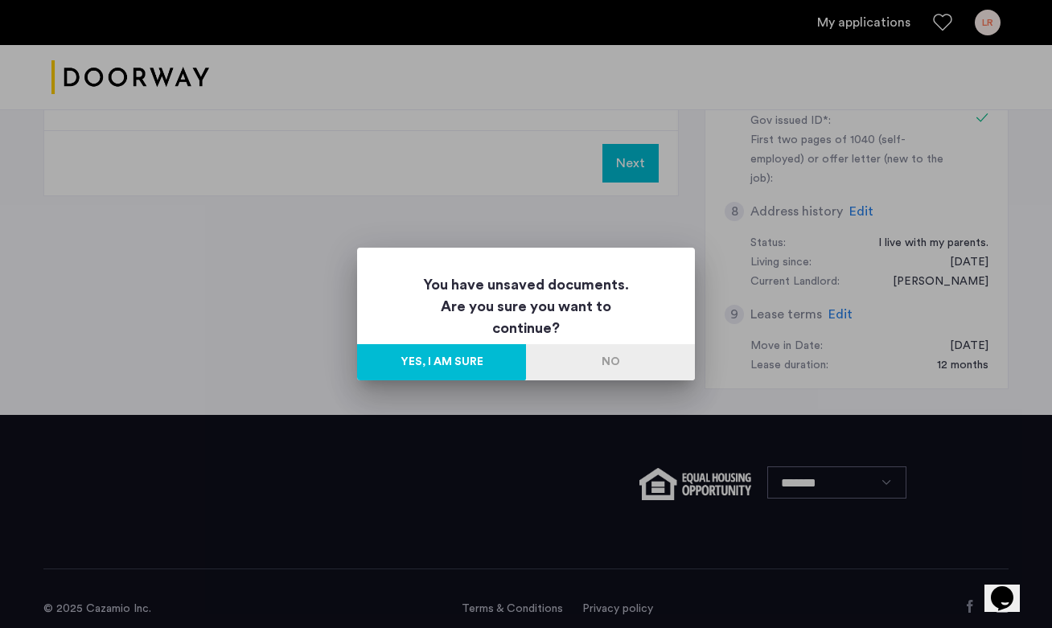
click at [481, 354] on button "Yes, I am sure" at bounding box center [441, 362] width 169 height 36
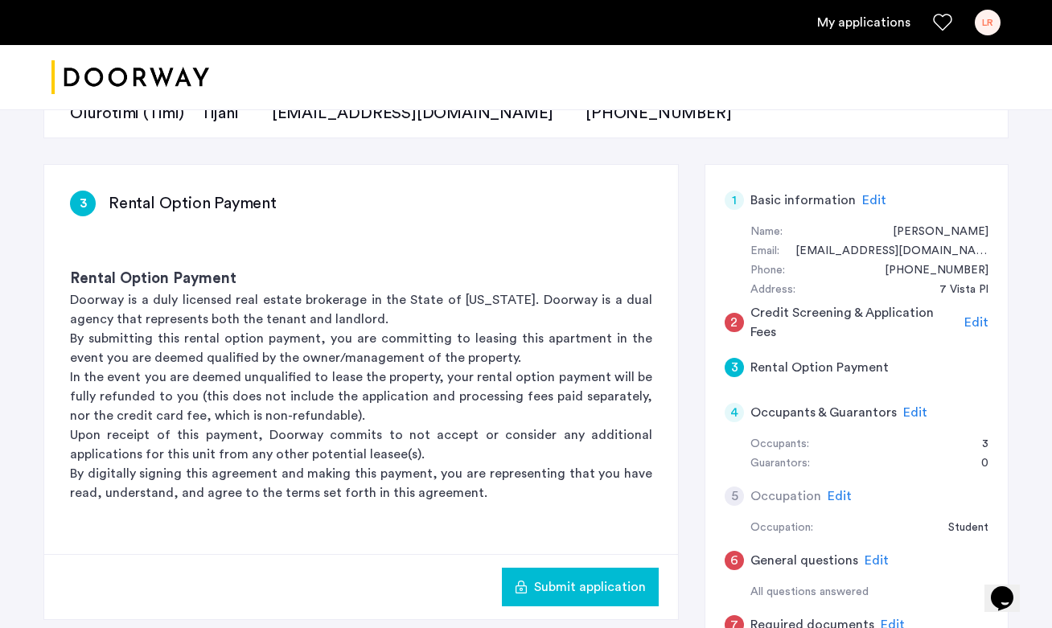
scroll to position [187, 0]
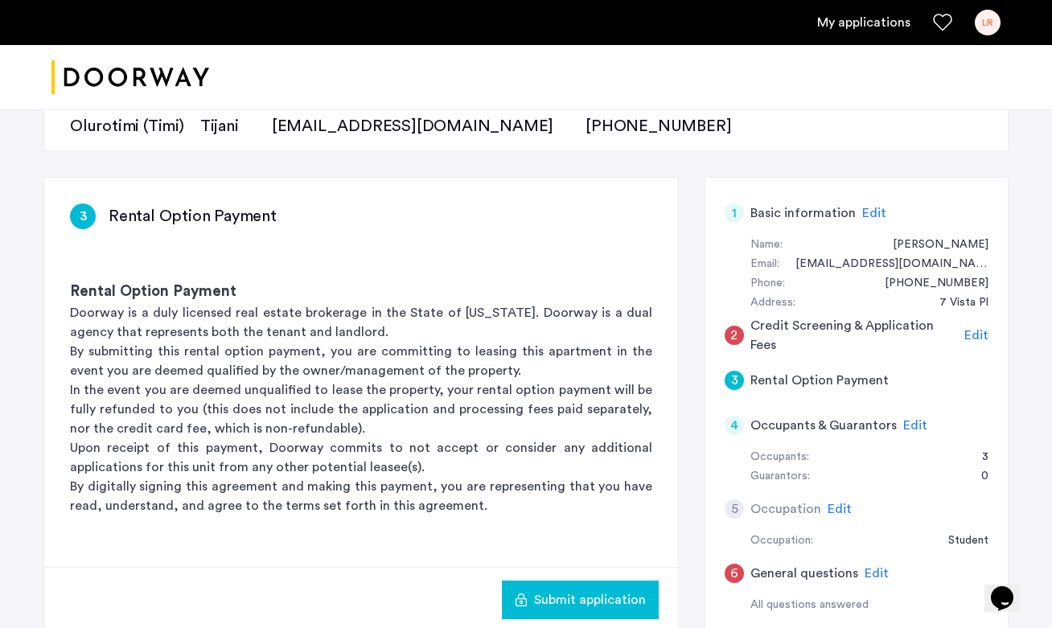
click at [979, 334] on span "Edit" at bounding box center [976, 335] width 24 height 13
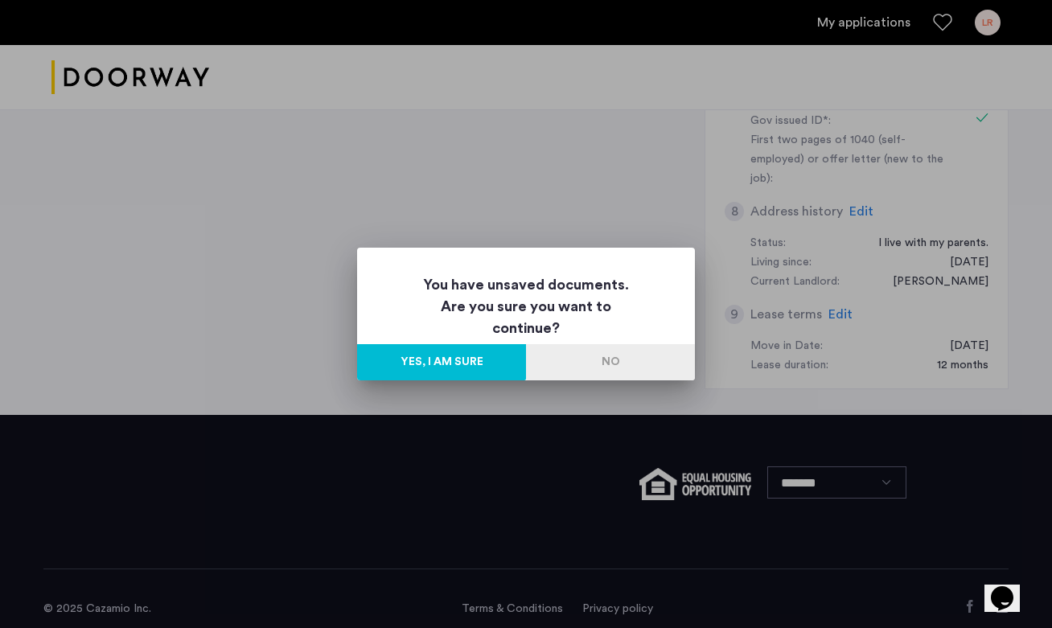
click at [451, 363] on button "Yes, I am sure" at bounding box center [441, 362] width 169 height 36
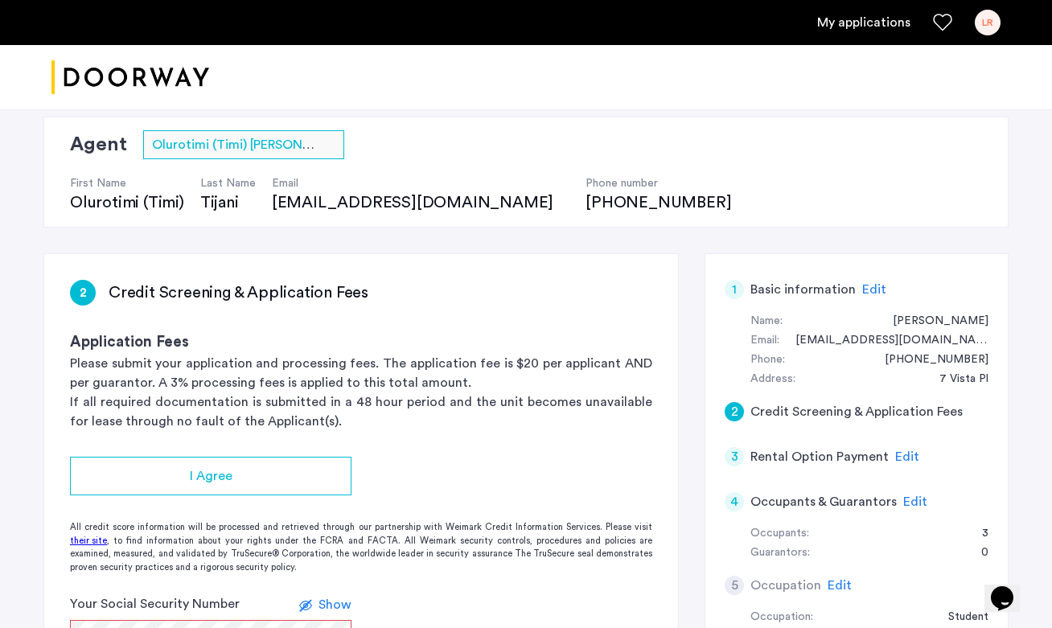
scroll to position [112, 0]
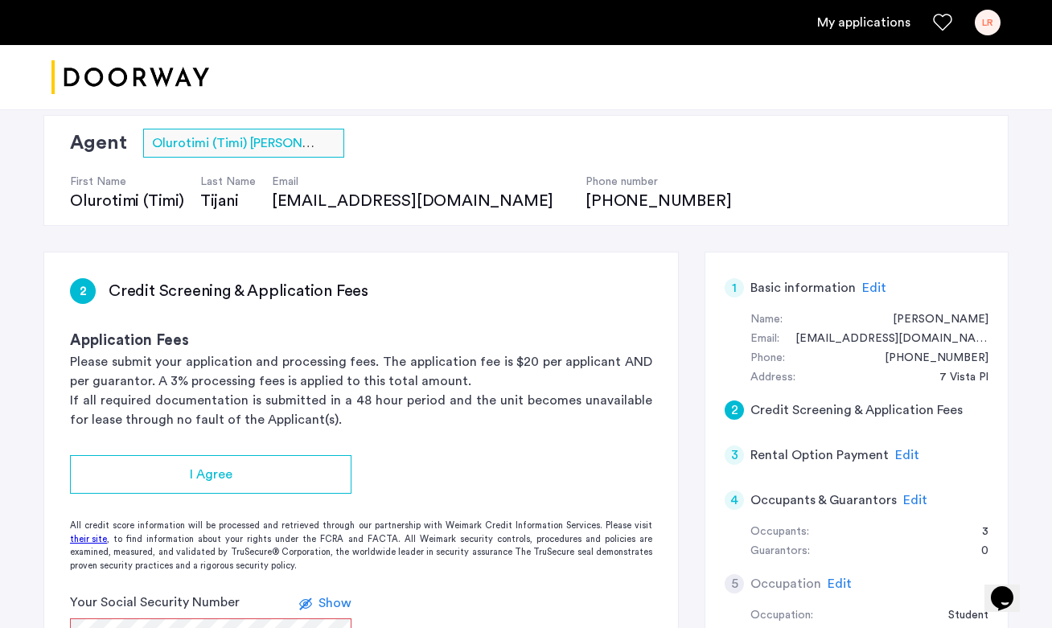
click at [878, 285] on span "Edit" at bounding box center [874, 287] width 24 height 13
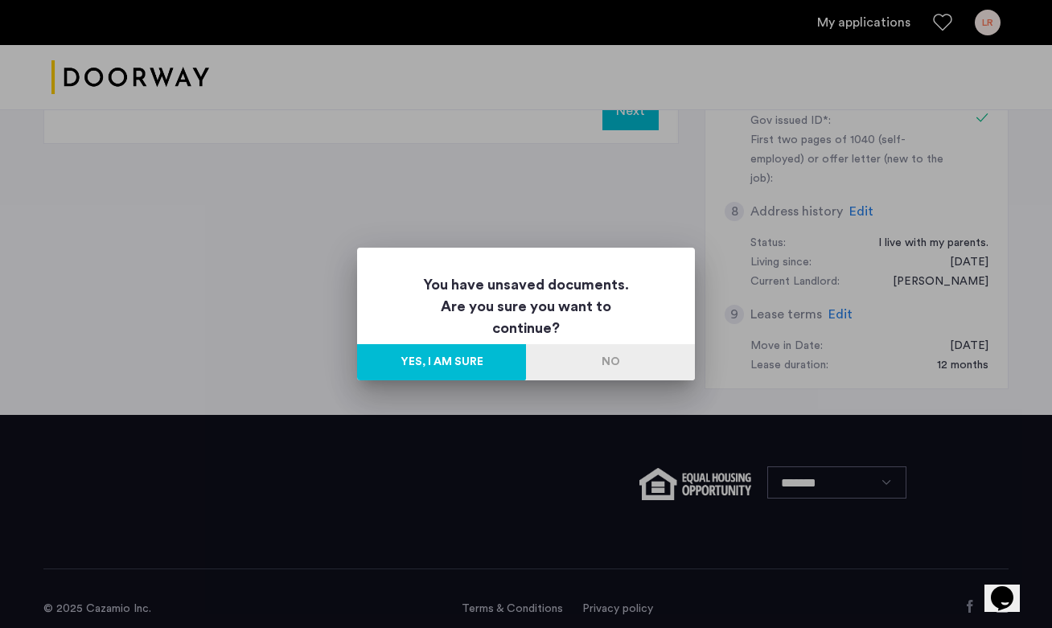
click at [496, 362] on button "Yes, I am sure" at bounding box center [441, 362] width 169 height 36
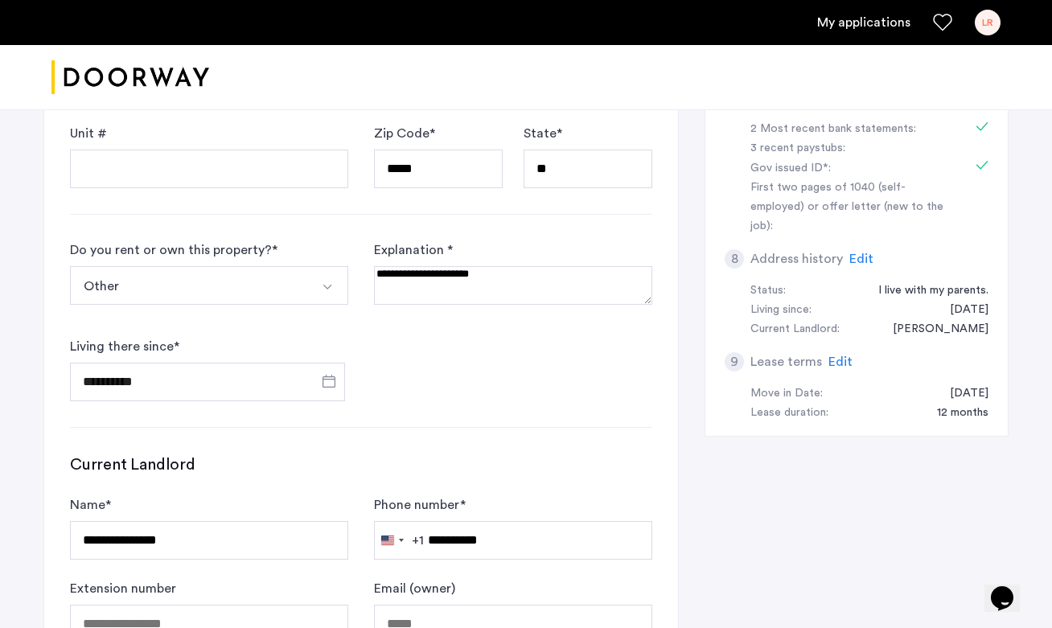
scroll to position [729, 0]
click at [840, 354] on span "Edit" at bounding box center [840, 360] width 24 height 13
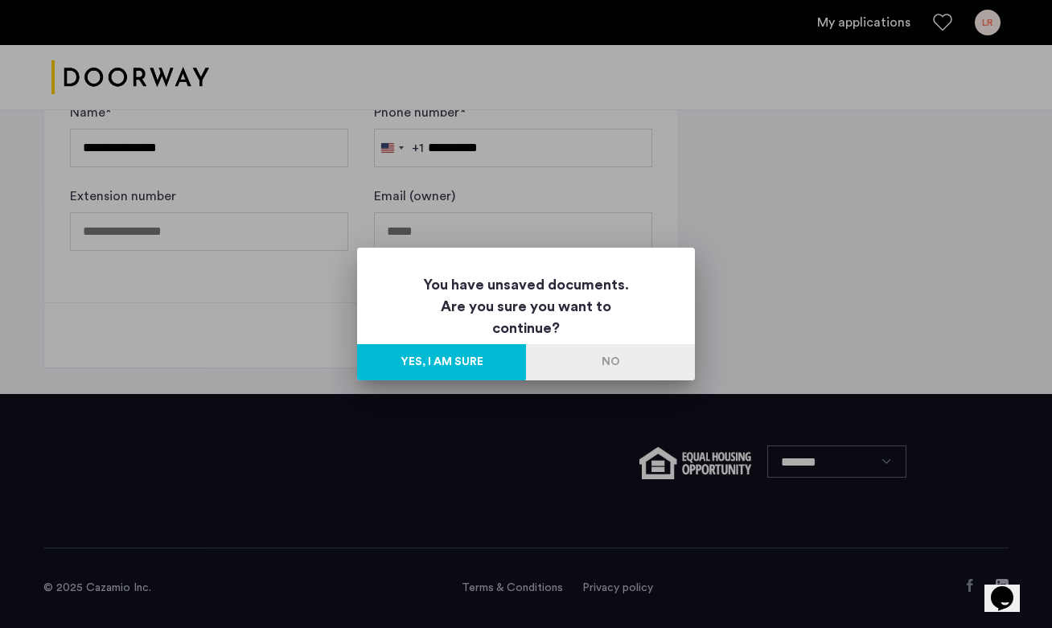
scroll to position [0, 0]
click at [485, 372] on button "Yes, I am sure" at bounding box center [441, 362] width 169 height 36
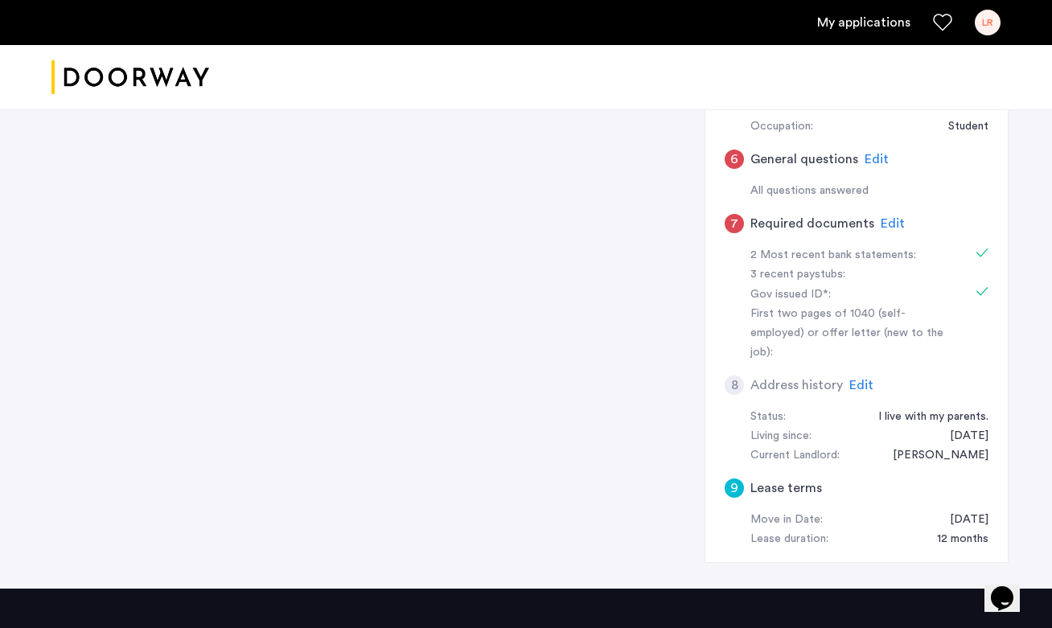
scroll to position [573, 0]
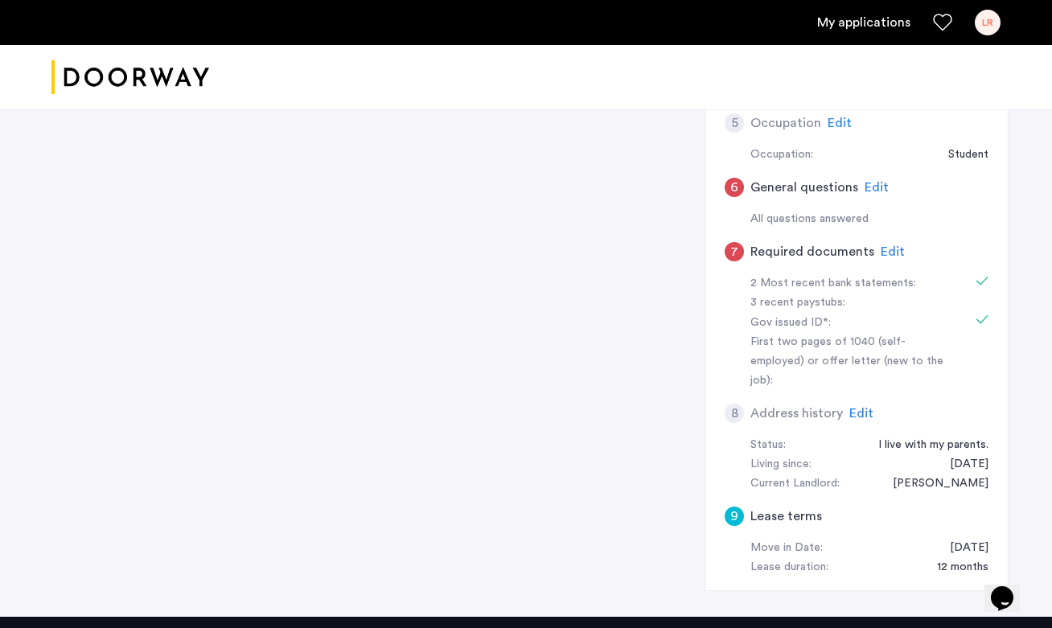
click at [860, 404] on div "Edit" at bounding box center [861, 413] width 24 height 19
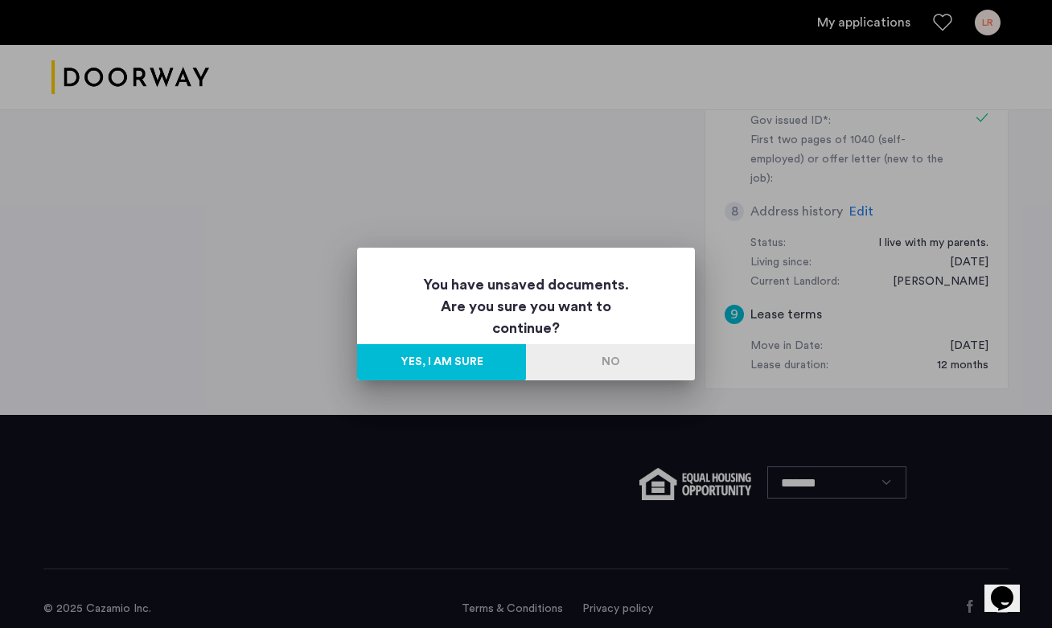
scroll to position [0, 0]
click at [477, 358] on button "Yes, I am sure" at bounding box center [441, 362] width 169 height 36
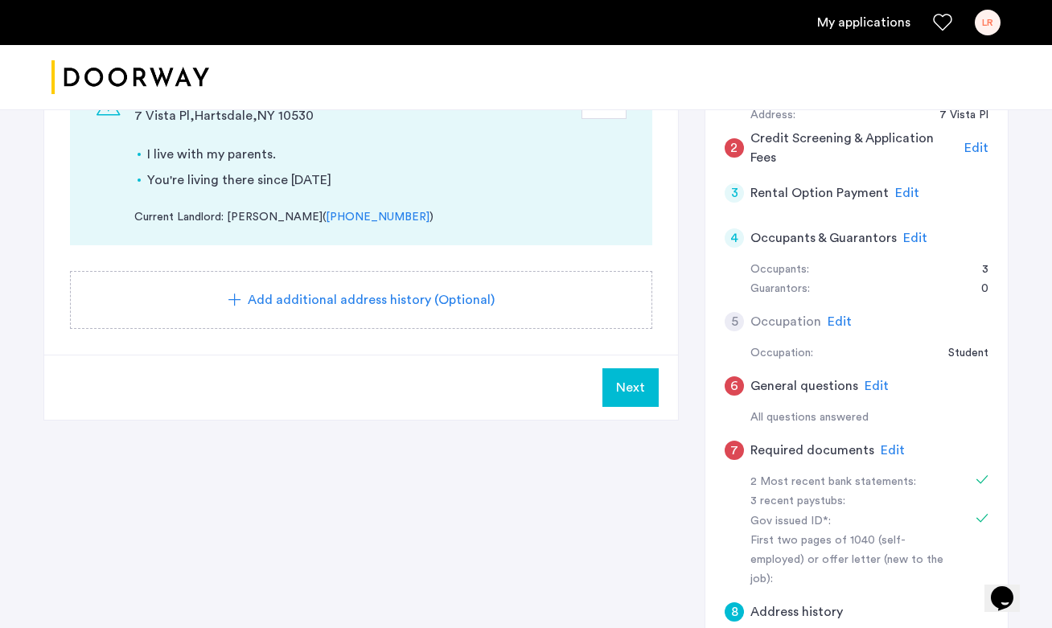
scroll to position [363, 0]
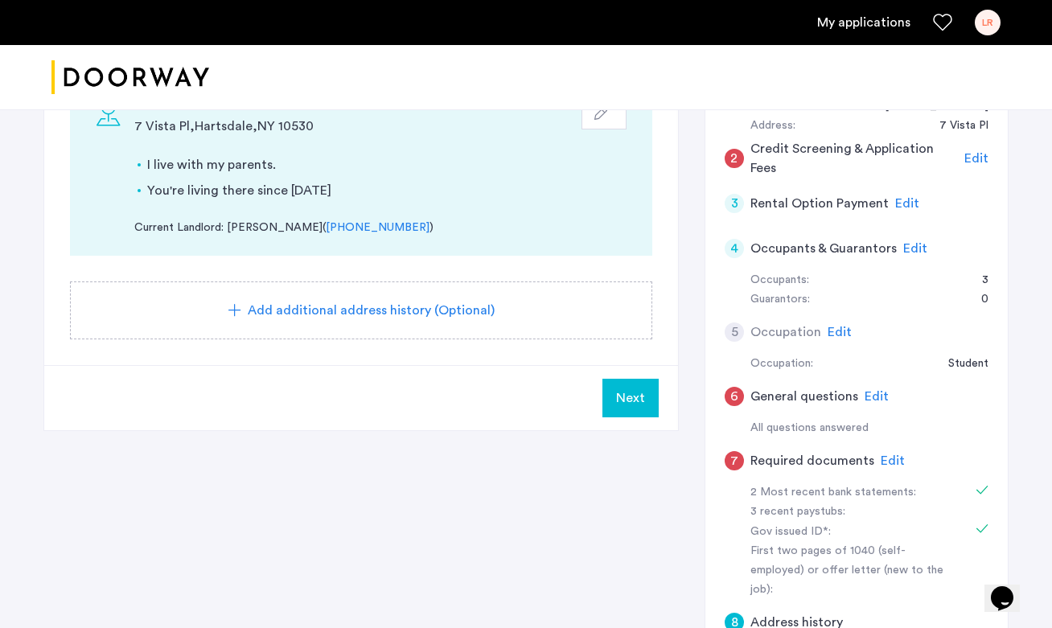
click at [885, 466] on span "Edit" at bounding box center [893, 460] width 24 height 13
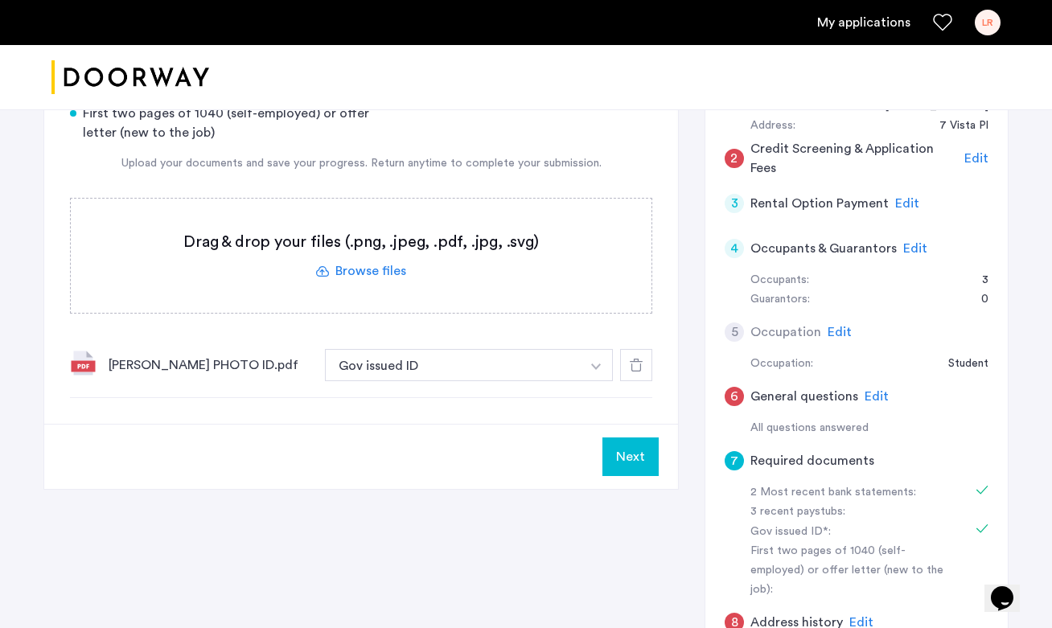
scroll to position [326, 0]
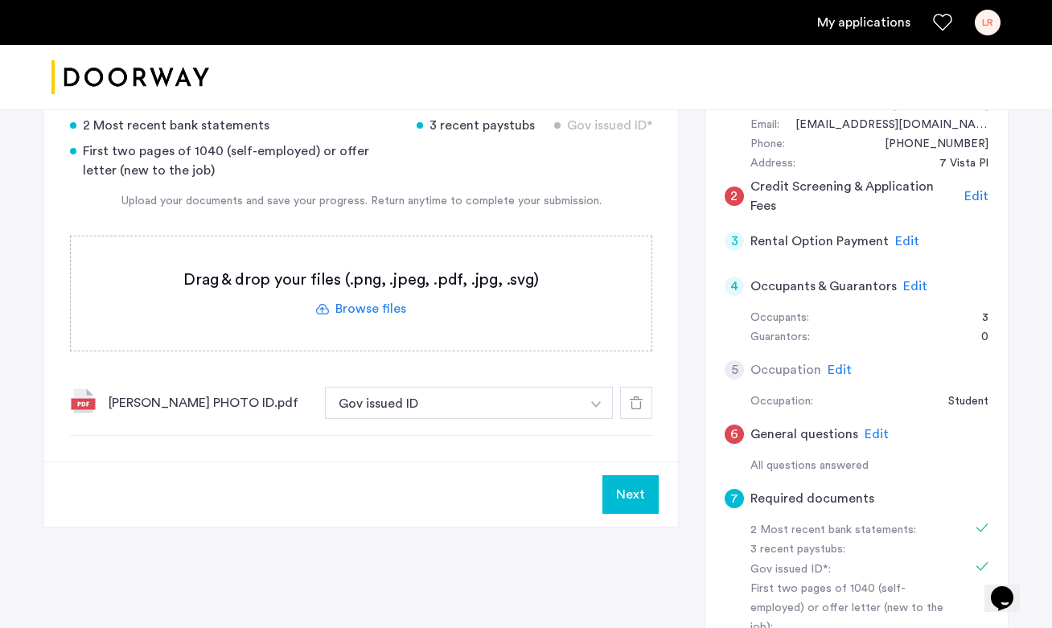
click at [900, 244] on span "Edit" at bounding box center [907, 241] width 24 height 13
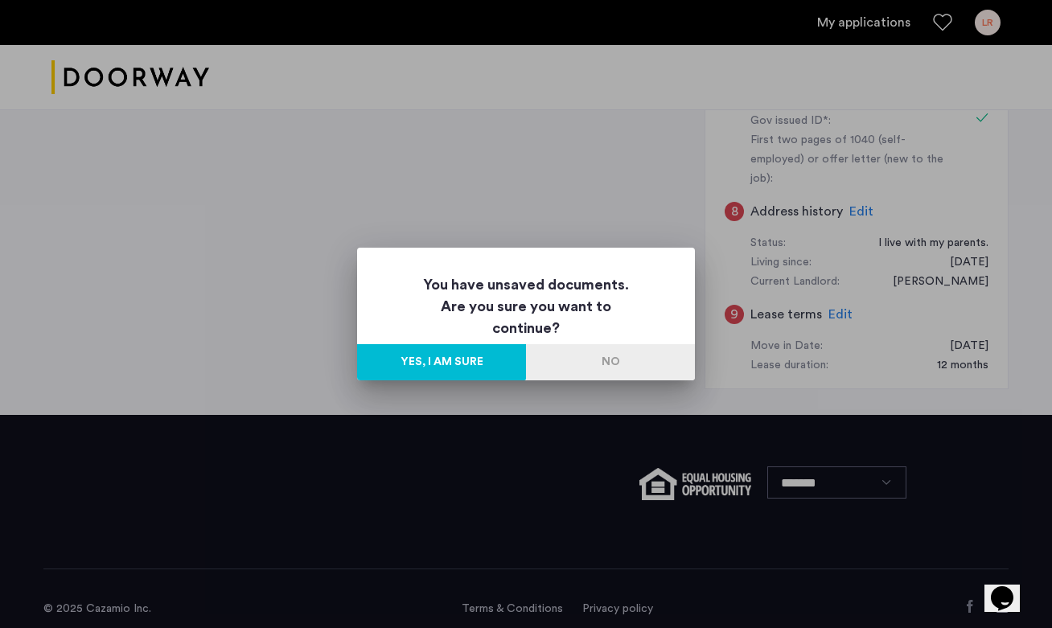
click at [496, 357] on button "Yes, I am sure" at bounding box center [441, 362] width 169 height 36
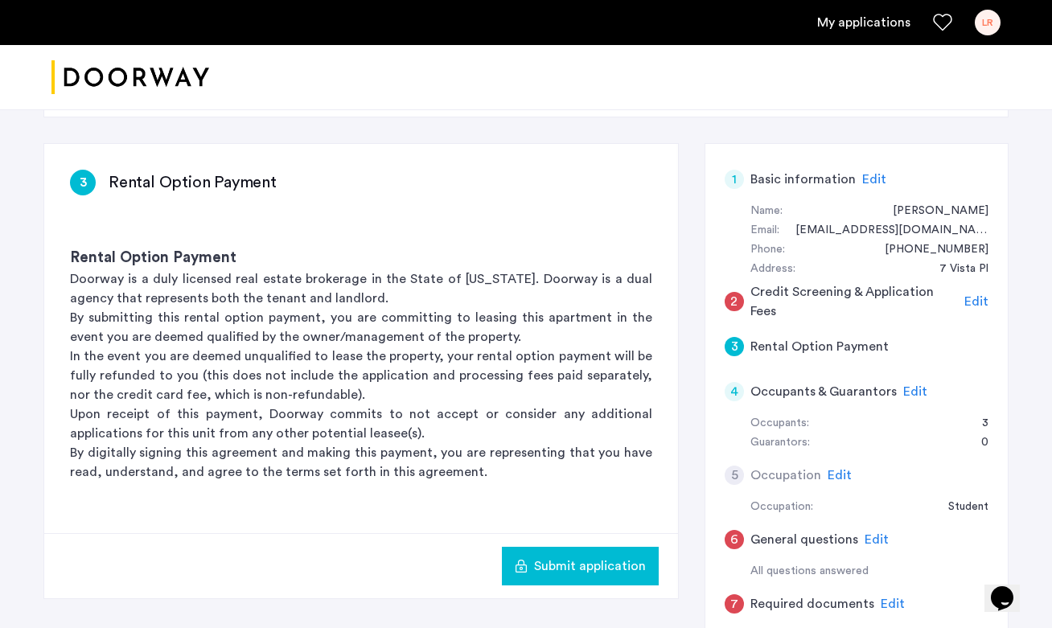
scroll to position [223, 0]
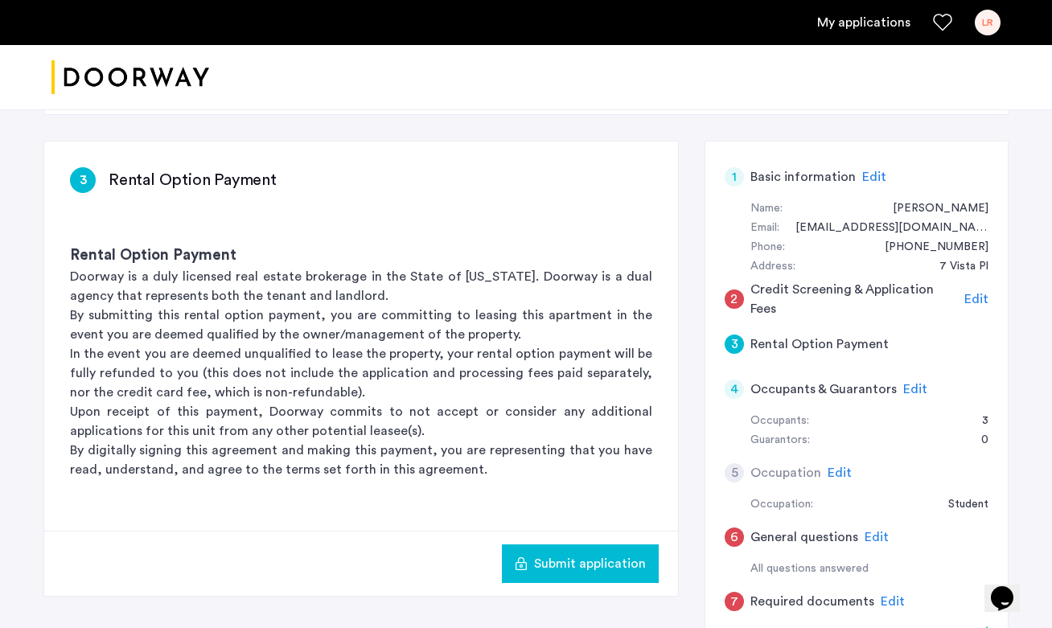
click at [975, 296] on span "Edit" at bounding box center [976, 299] width 24 height 13
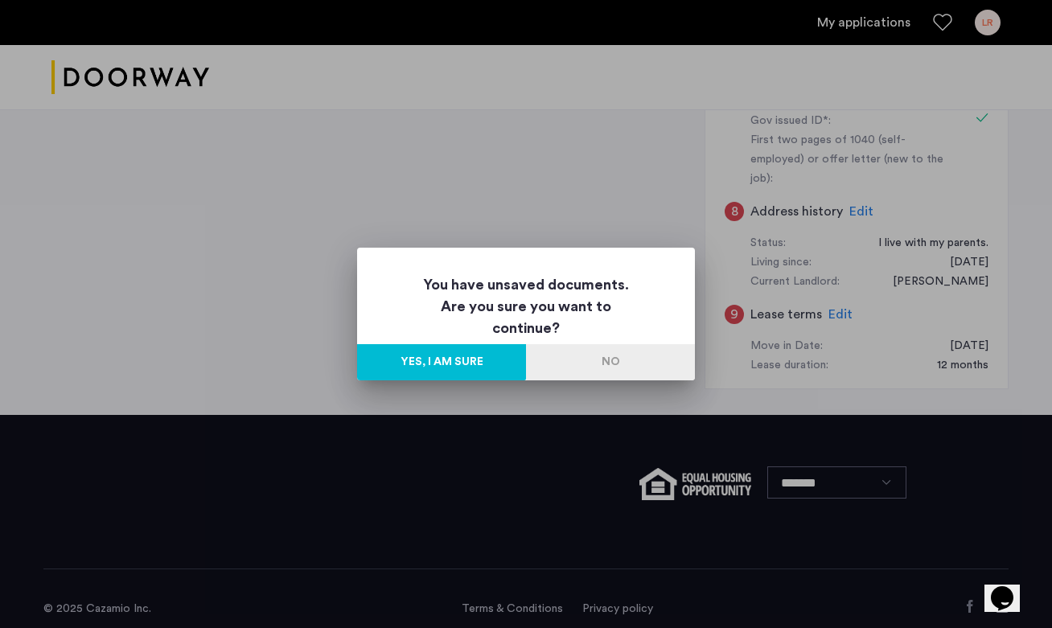
click at [450, 351] on button "Yes, I am sure" at bounding box center [441, 362] width 169 height 36
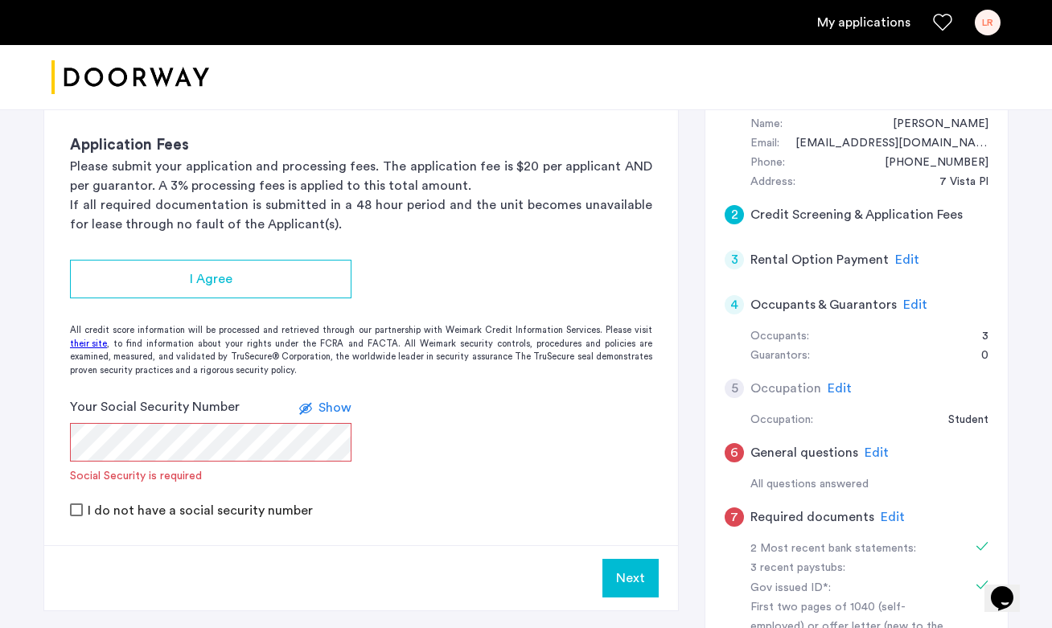
scroll to position [318, 0]
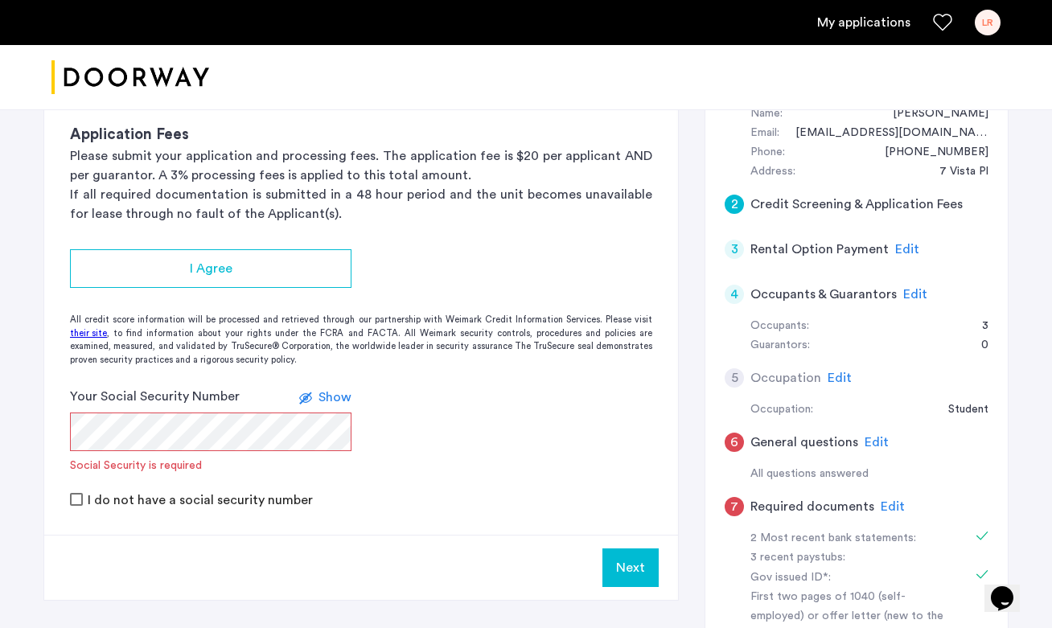
click at [912, 288] on span "Edit" at bounding box center [915, 294] width 24 height 13
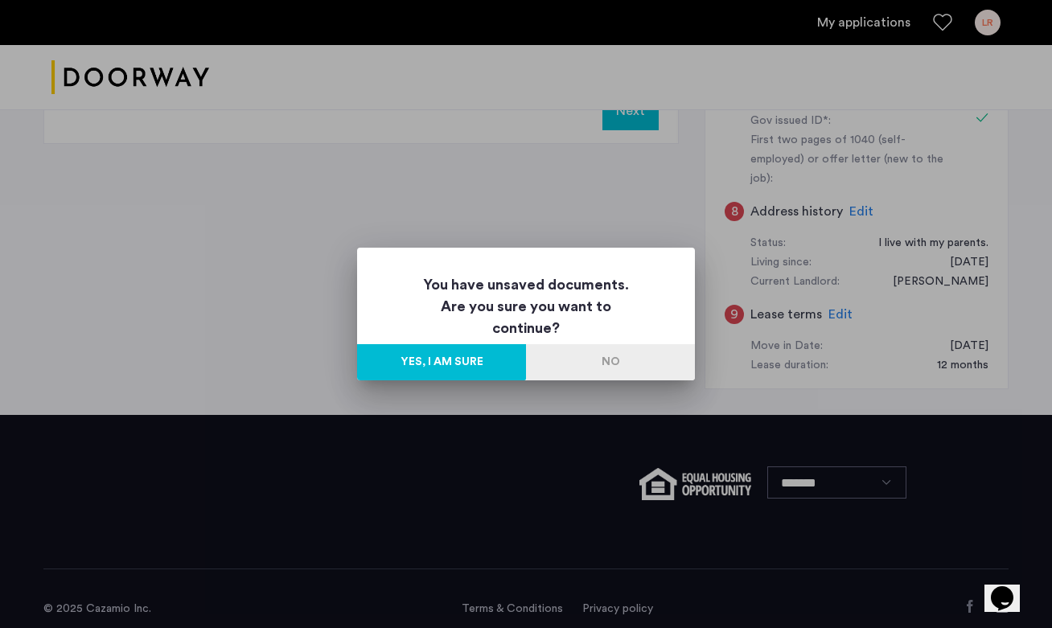
click at [834, 384] on div at bounding box center [526, 314] width 1052 height 628
